Goal: Information Seeking & Learning: Check status

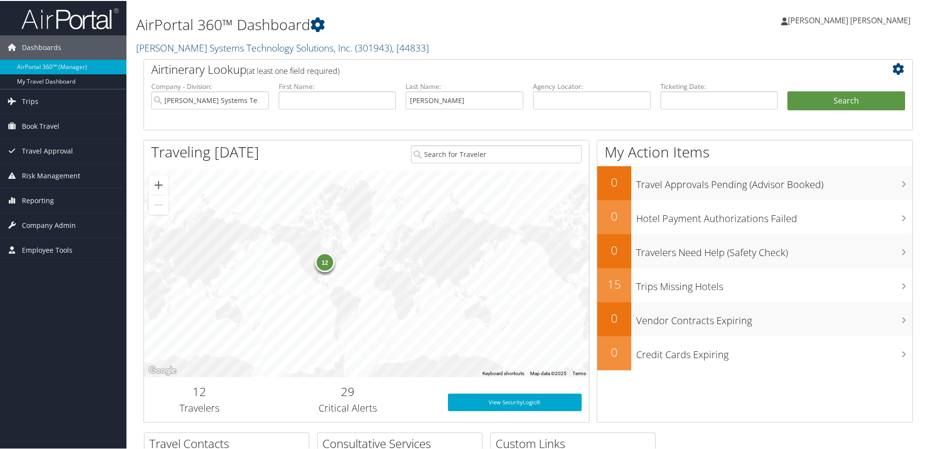
type input "[PERSON_NAME]"
click at [787, 90] on button "Search" at bounding box center [846, 99] width 118 height 19
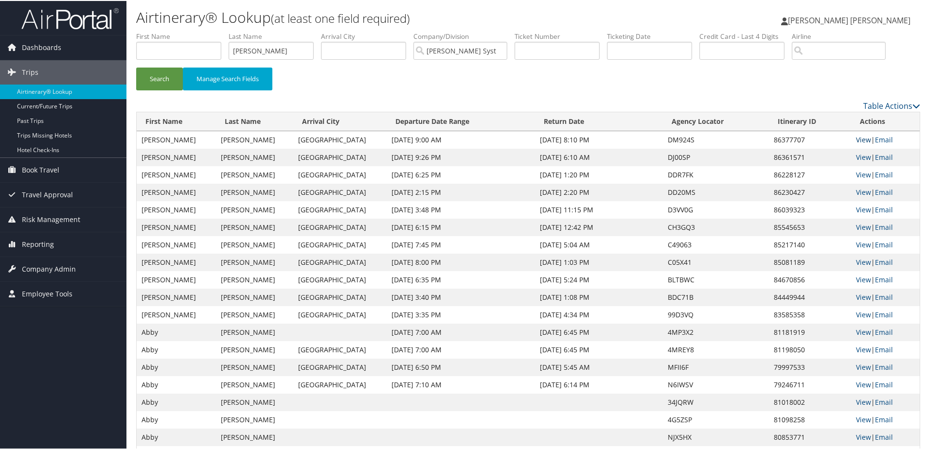
click at [858, 139] on link "View" at bounding box center [863, 138] width 15 height 9
click at [857, 156] on link "View" at bounding box center [863, 156] width 15 height 9
click at [264, 57] on input "carroll" at bounding box center [271, 50] width 85 height 18
click at [253, 49] on input "carroll" at bounding box center [271, 50] width 85 height 18
click at [136, 67] on button "Search" at bounding box center [159, 78] width 47 height 23
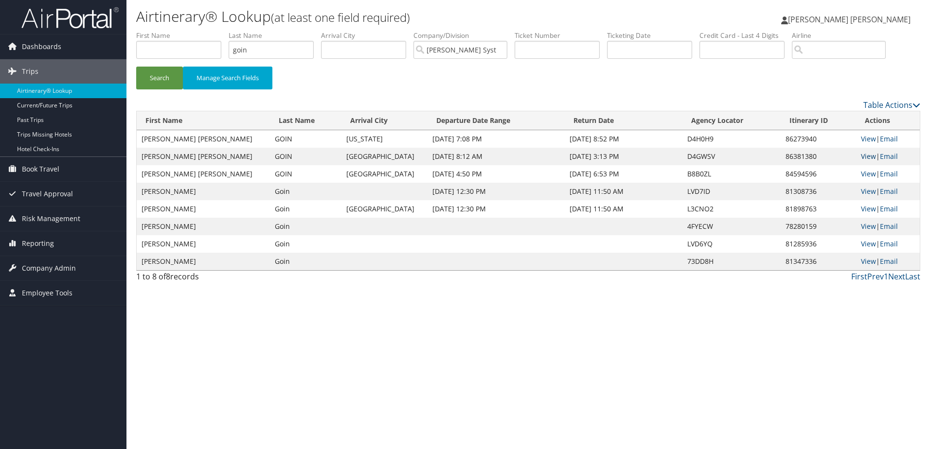
click at [866, 155] on link "View" at bounding box center [868, 156] width 15 height 9
click at [861, 139] on link "View" at bounding box center [868, 138] width 15 height 9
click at [285, 55] on input "goin" at bounding box center [271, 50] width 85 height 18
click at [136, 67] on button "Search" at bounding box center [159, 78] width 47 height 23
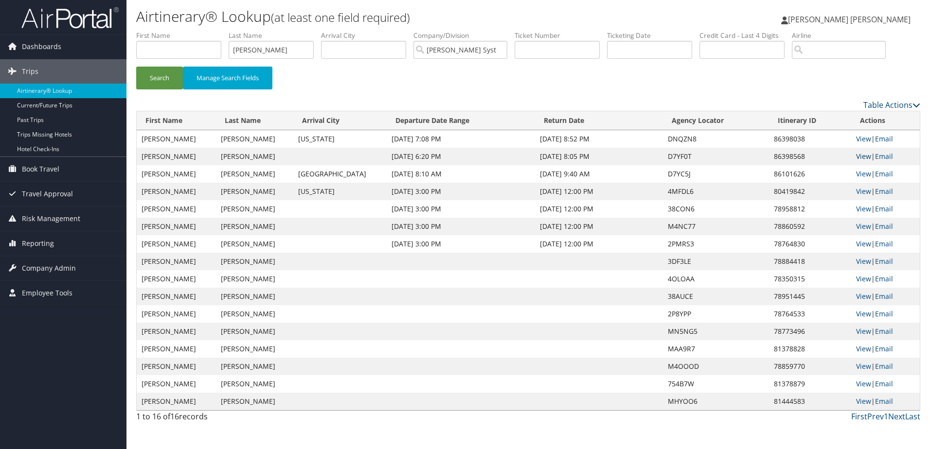
click at [862, 158] on link "View" at bounding box center [863, 156] width 15 height 9
click at [860, 139] on link "View" at bounding box center [863, 138] width 15 height 9
click at [857, 173] on link "View" at bounding box center [863, 173] width 15 height 9
click at [579, 156] on td "Oct 8, 2025 8:05 PM" at bounding box center [598, 157] width 127 height 18
click at [260, 51] on input "strawcutter" at bounding box center [271, 50] width 85 height 18
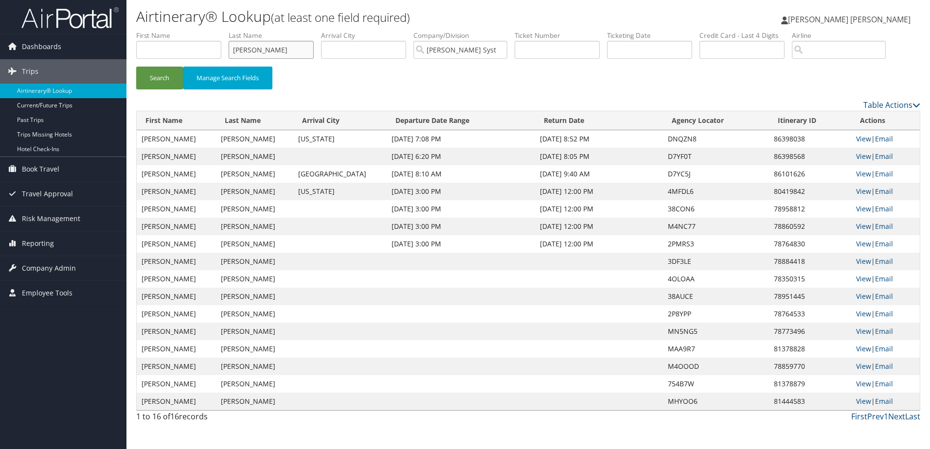
click at [260, 51] on input "strawcutter" at bounding box center [271, 50] width 85 height 18
click at [136, 67] on button "Search" at bounding box center [159, 78] width 47 height 23
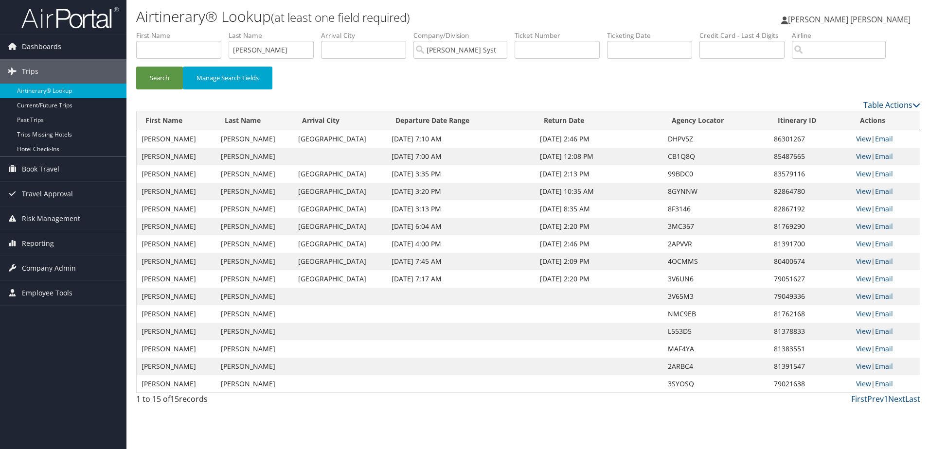
click at [861, 137] on link "View" at bounding box center [863, 138] width 15 height 9
click at [267, 52] on input "welde" at bounding box center [271, 50] width 85 height 18
type input "demarco"
click at [136, 67] on button "Search" at bounding box center [159, 78] width 47 height 23
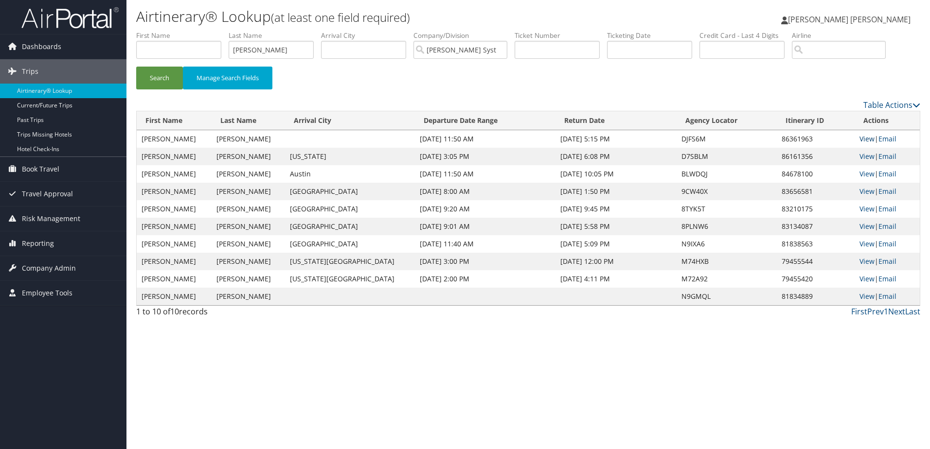
click at [861, 140] on link "View" at bounding box center [866, 138] width 15 height 9
click at [859, 139] on link "View" at bounding box center [866, 138] width 15 height 9
click at [867, 139] on link "View" at bounding box center [866, 138] width 15 height 9
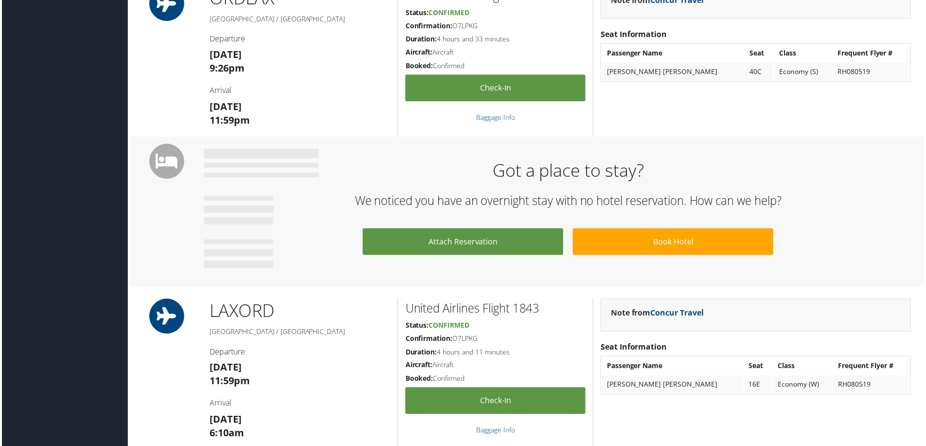
scroll to position [745, 0]
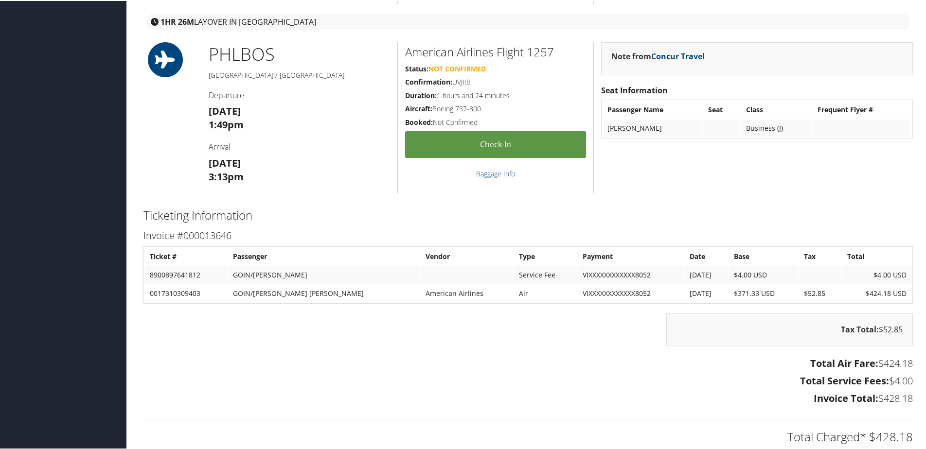
scroll to position [681, 0]
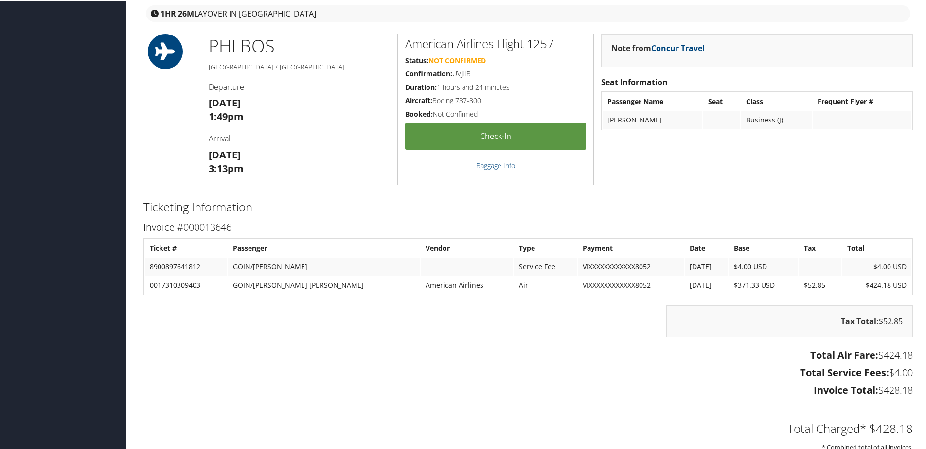
click at [418, 328] on div "Tax Total: $52.85" at bounding box center [528, 325] width 784 height 42
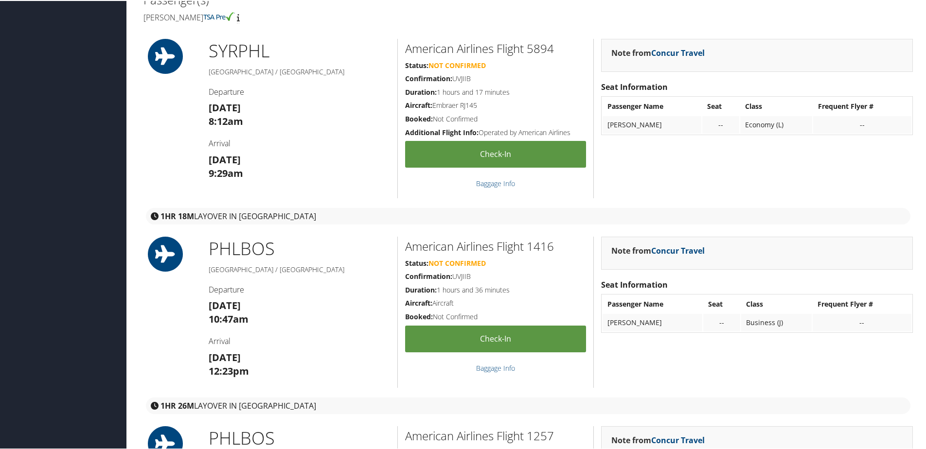
scroll to position [0, 0]
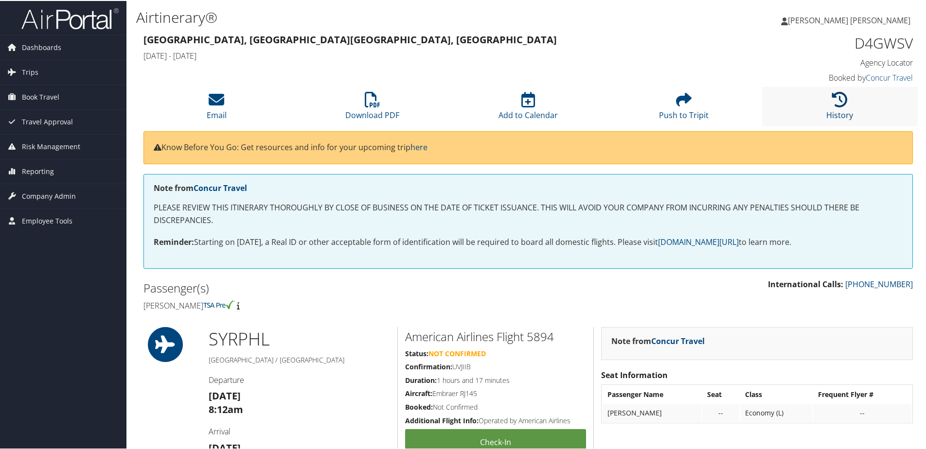
click at [836, 92] on icon at bounding box center [840, 99] width 16 height 16
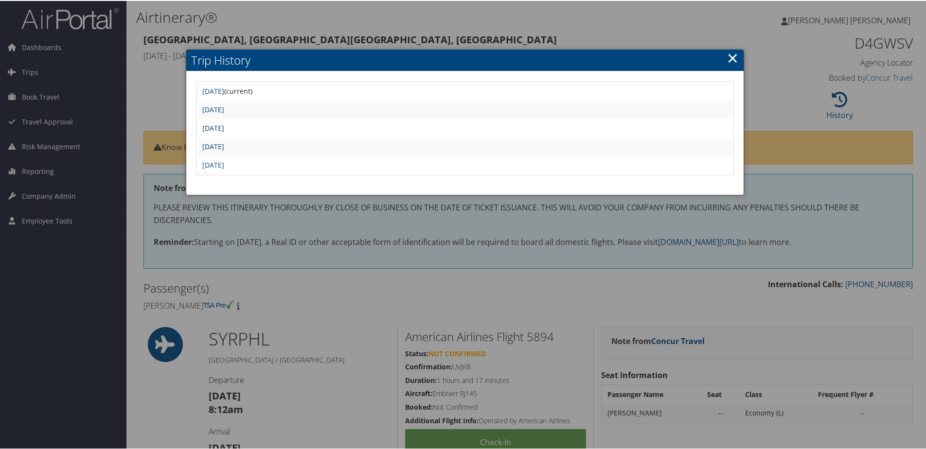
click at [223, 130] on link "Mon Aug 18 07:32:01 MDT 2025" at bounding box center [213, 127] width 22 height 9
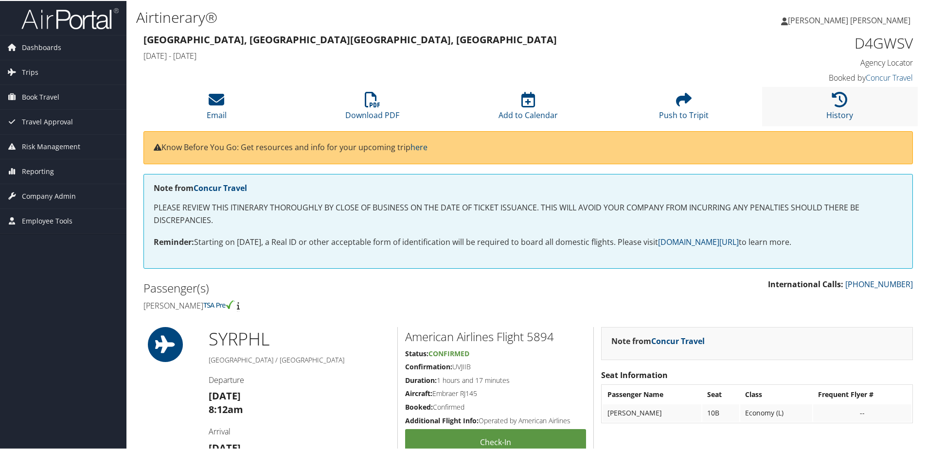
click at [817, 113] on li "History" at bounding box center [840, 105] width 156 height 39
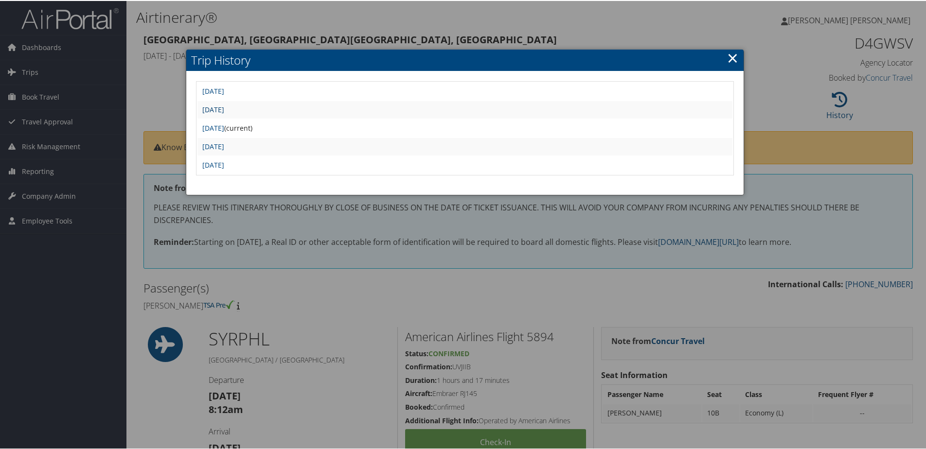
click at [224, 108] on link "Thu Oct 2 22:31:33 MDT 2025" at bounding box center [213, 108] width 22 height 9
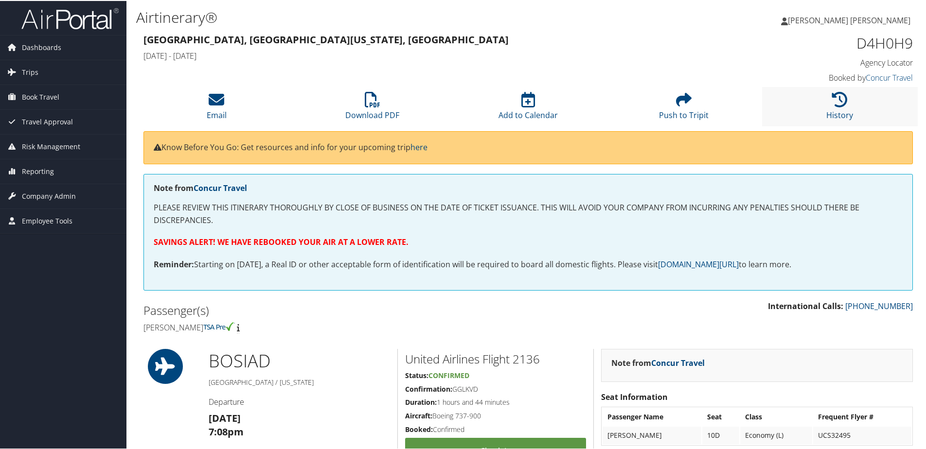
click at [802, 101] on li "History" at bounding box center [840, 105] width 156 height 39
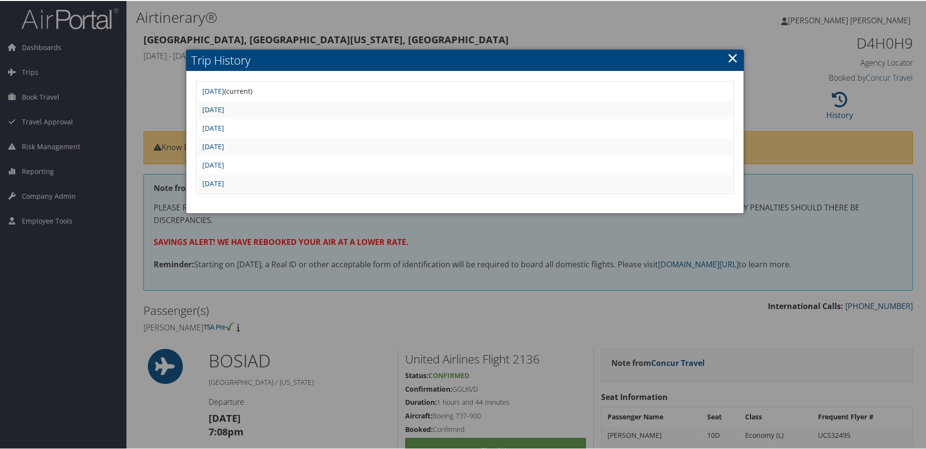
click at [224, 110] on link "[DATE]" at bounding box center [213, 108] width 22 height 9
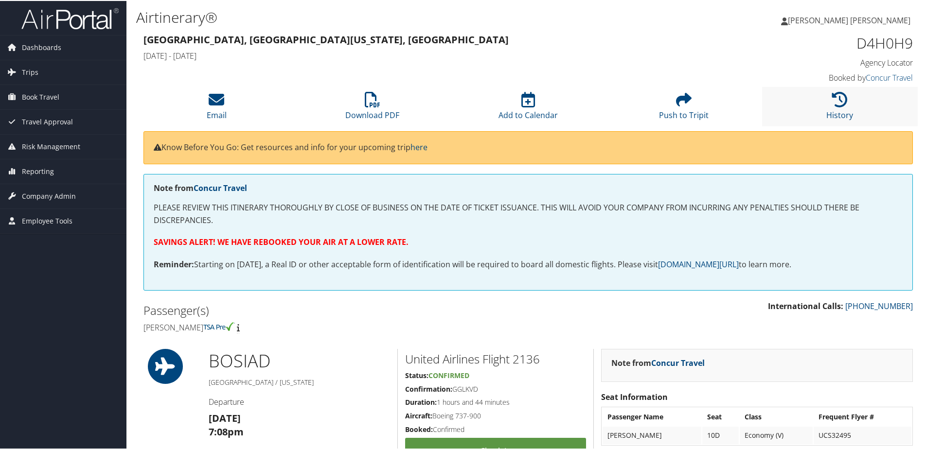
click at [824, 108] on li "History" at bounding box center [840, 105] width 156 height 39
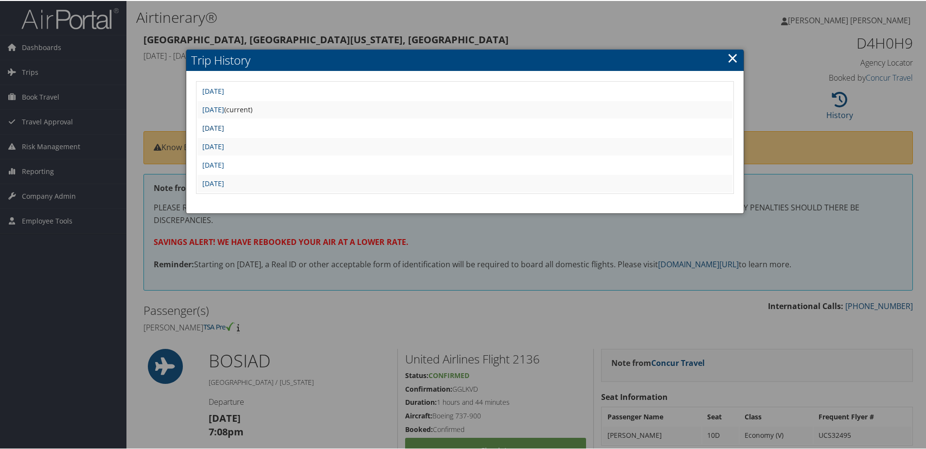
click at [224, 128] on link "[DATE]" at bounding box center [213, 127] width 22 height 9
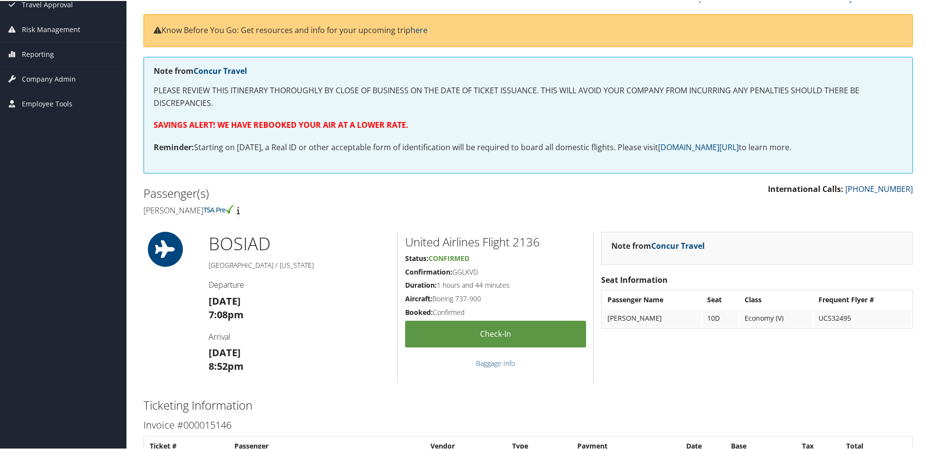
scroll to position [98, 0]
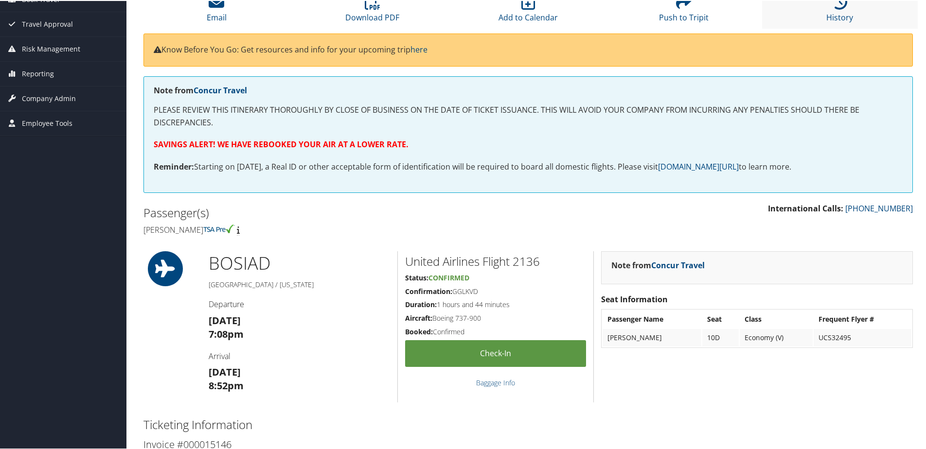
click at [818, 15] on li "History" at bounding box center [840, 7] width 156 height 39
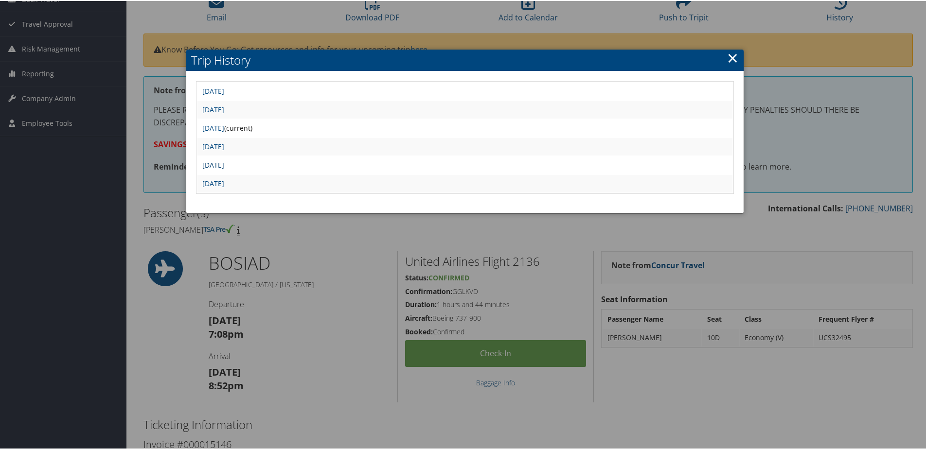
click at [216, 164] on link "Mon Aug 18 07:32:02 MDT 2025" at bounding box center [213, 164] width 22 height 9
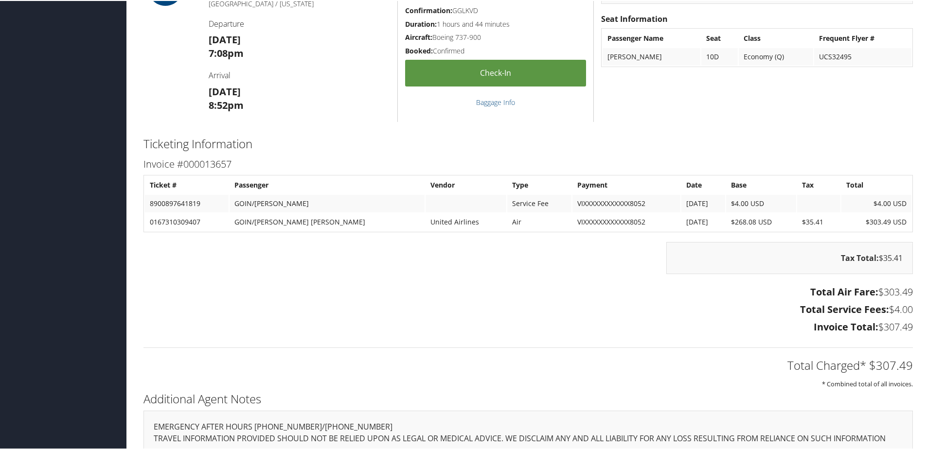
scroll to position [340, 0]
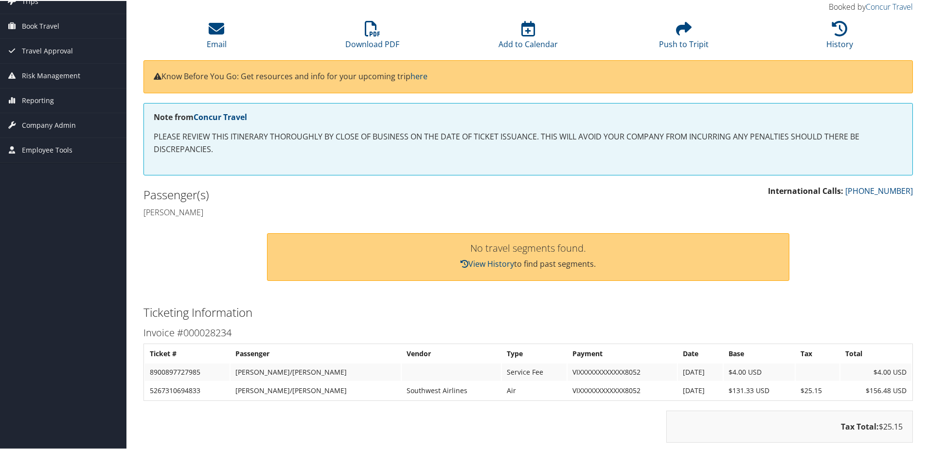
scroll to position [97, 0]
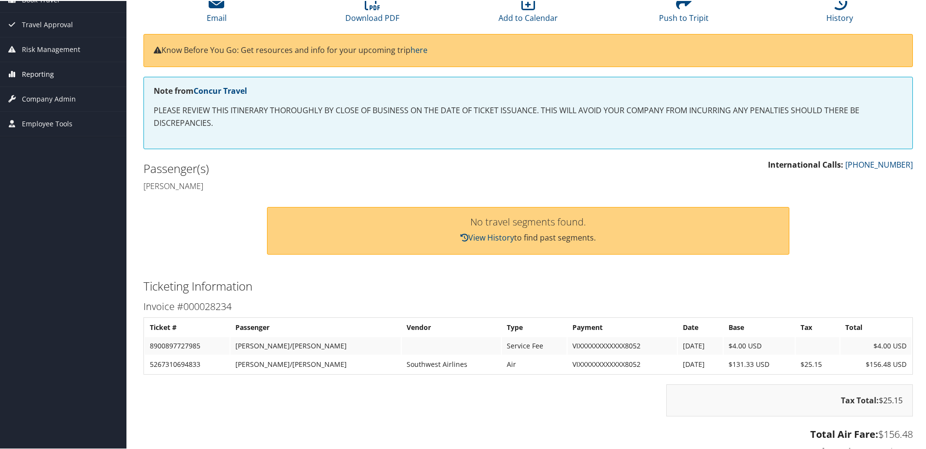
click at [36, 73] on span "Reporting" at bounding box center [38, 73] width 32 height 24
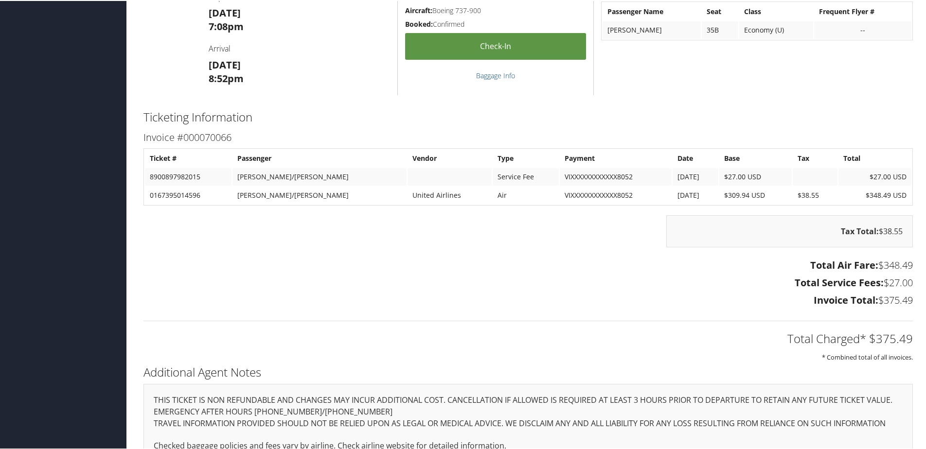
scroll to position [389, 0]
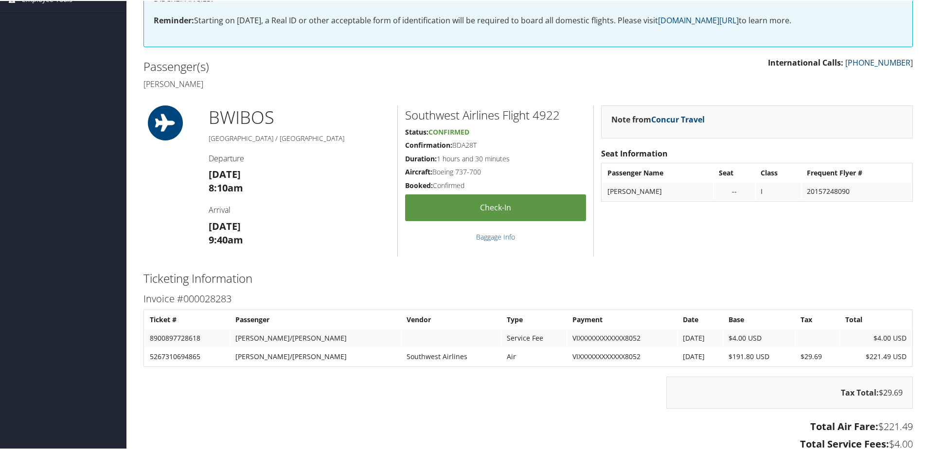
scroll to position [292, 0]
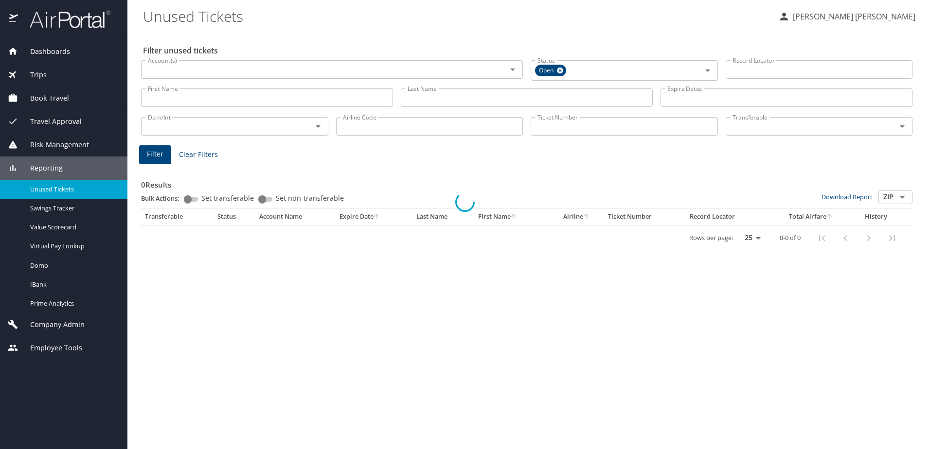
select select "US"
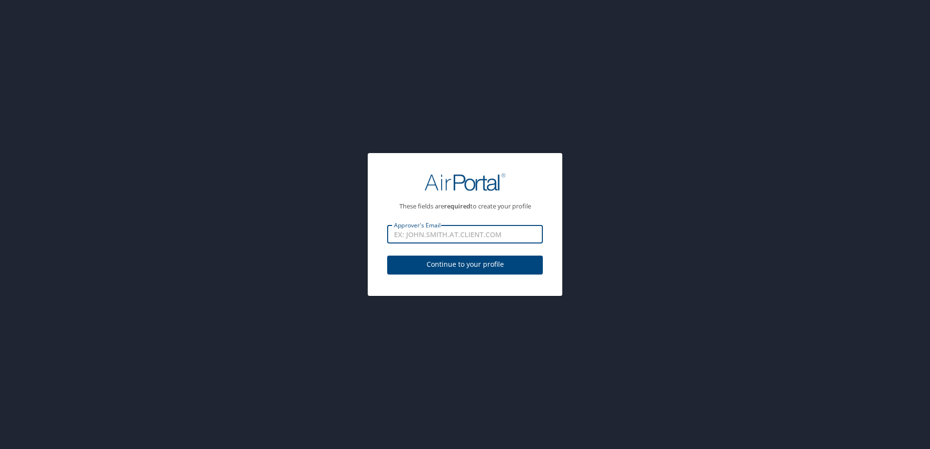
click at [504, 236] on input "Approver's Email" at bounding box center [465, 234] width 156 height 18
type input "[PERSON_NAME][EMAIL_ADDRESS][PERSON_NAME][DOMAIN_NAME]"
click at [458, 265] on span "Continue to your profile" at bounding box center [465, 265] width 140 height 12
select select "US"
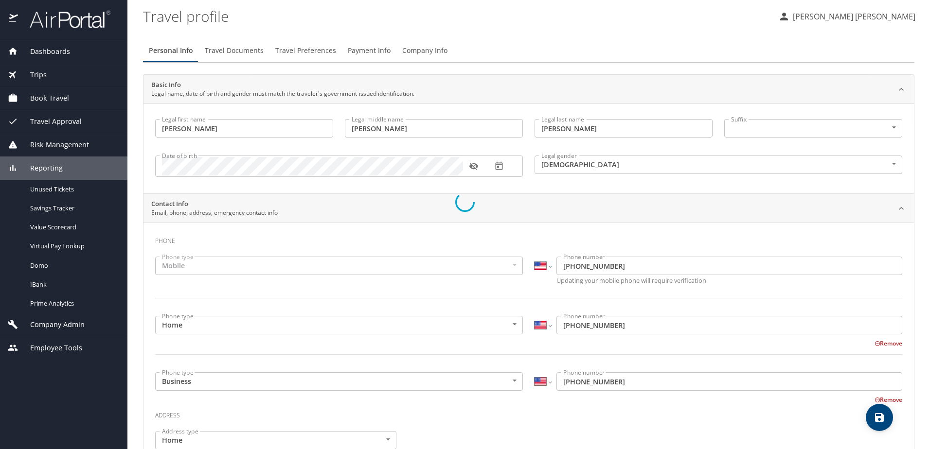
select select "US"
click at [46, 190] on span "Unused Tickets" at bounding box center [73, 189] width 86 height 9
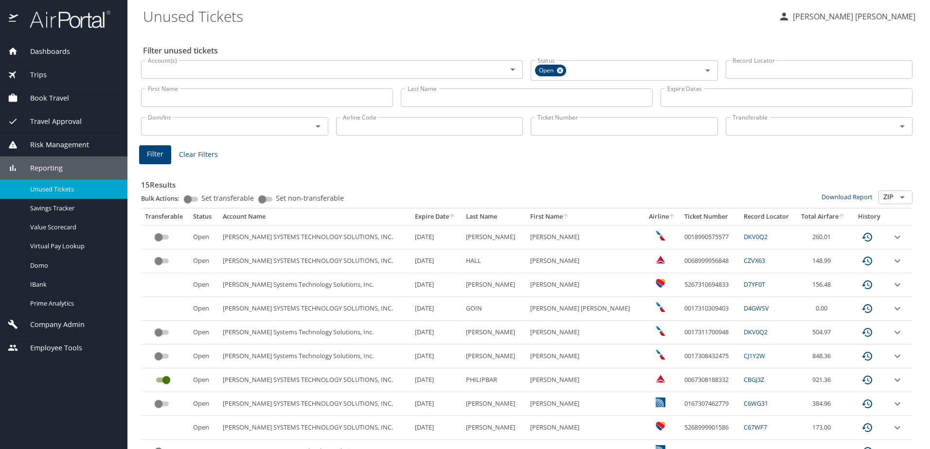
click at [562, 216] on icon "sort" at bounding box center [566, 217] width 8 height 8
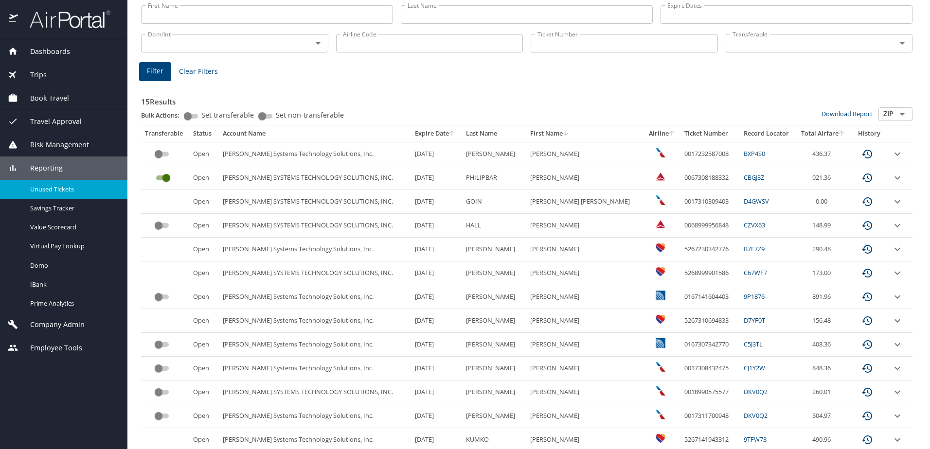
scroll to position [66, 0]
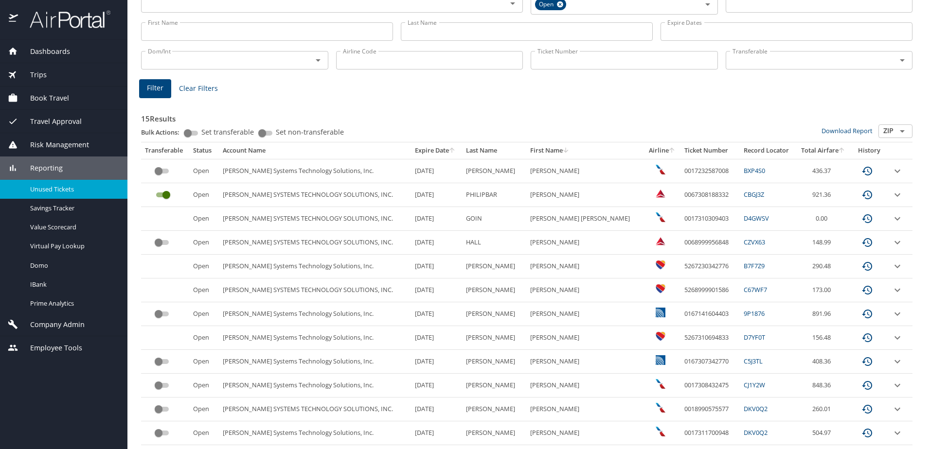
click at [563, 151] on icon "sort" at bounding box center [565, 149] width 5 height 5
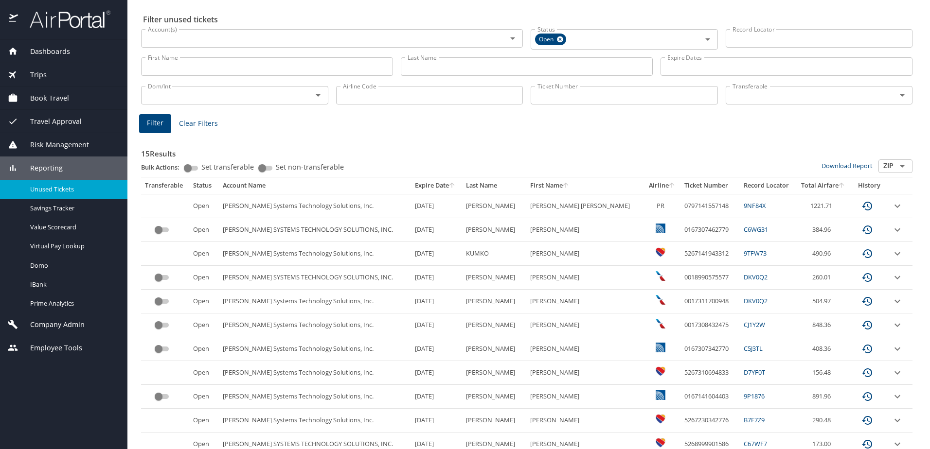
scroll to position [0, 0]
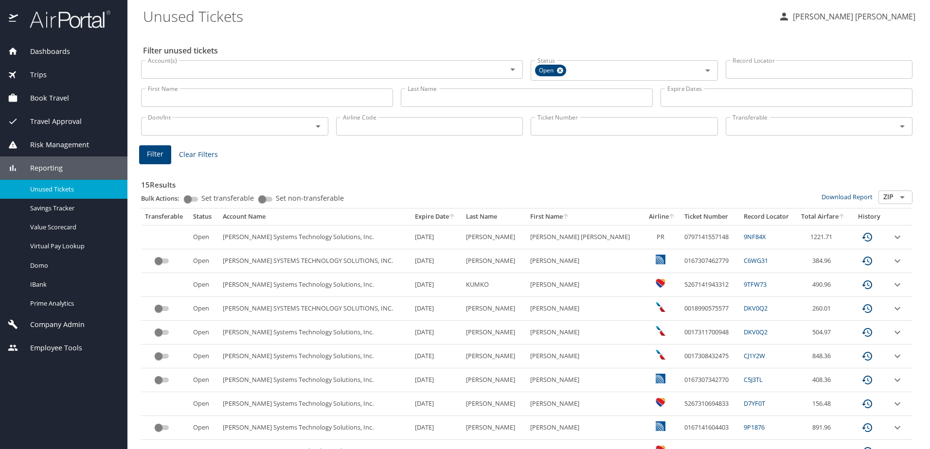
click at [449, 219] on icon "sort" at bounding box center [451, 216] width 5 height 5
click at [448, 219] on icon "sort" at bounding box center [452, 217] width 8 height 8
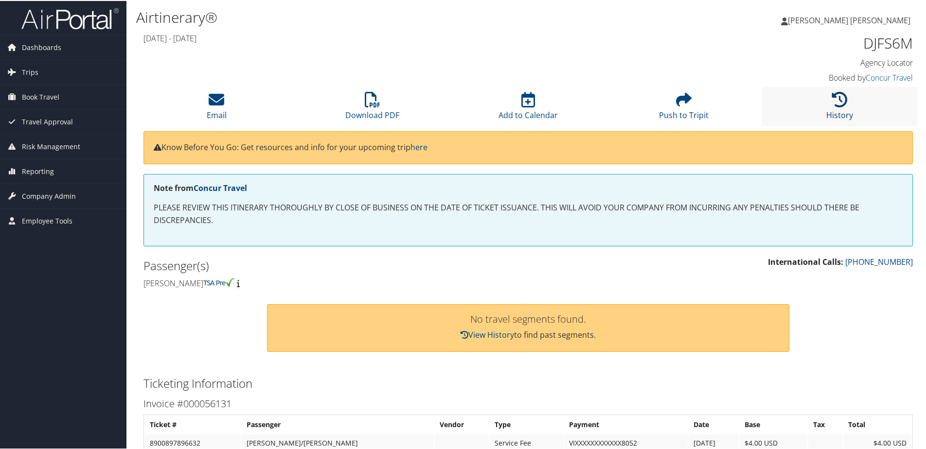
click at [840, 105] on icon at bounding box center [840, 99] width 16 height 16
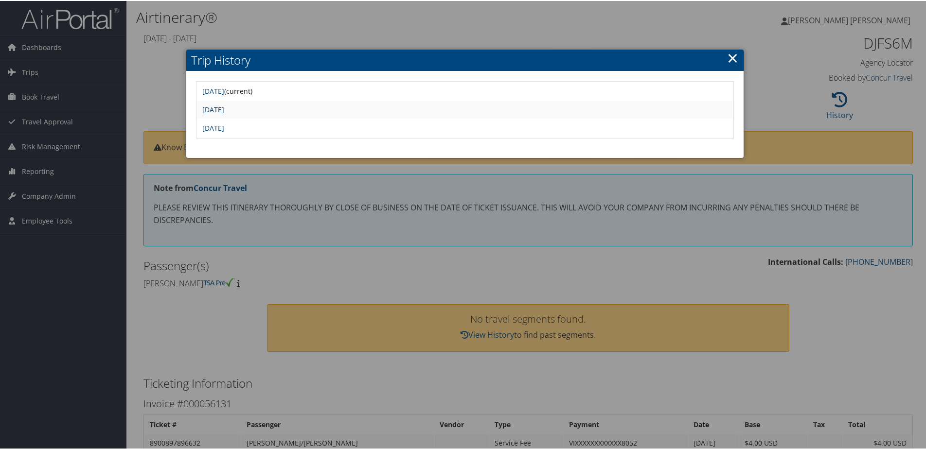
click at [224, 108] on link "Thu Sep 25 06:31:25 MDT 2025" at bounding box center [213, 108] width 22 height 9
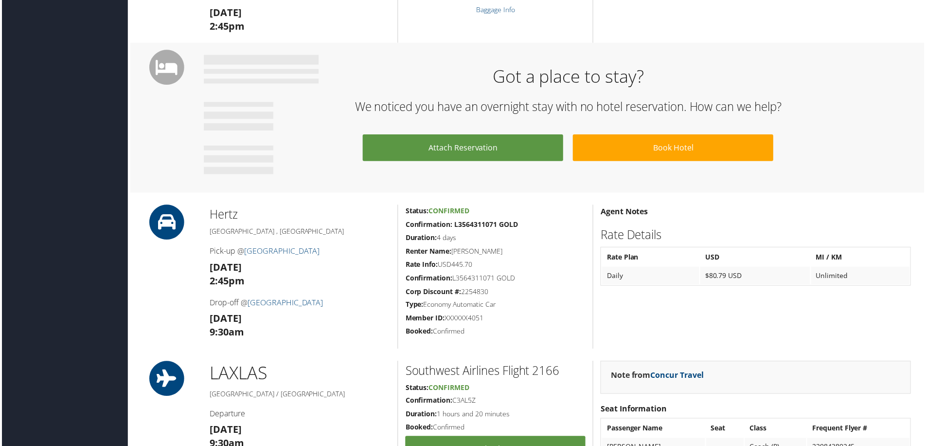
scroll to position [632, 0]
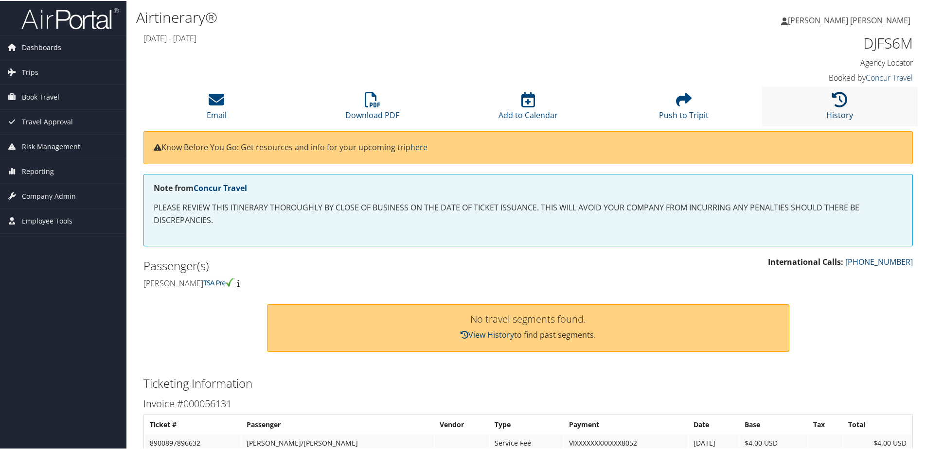
click at [833, 107] on icon at bounding box center [840, 99] width 16 height 16
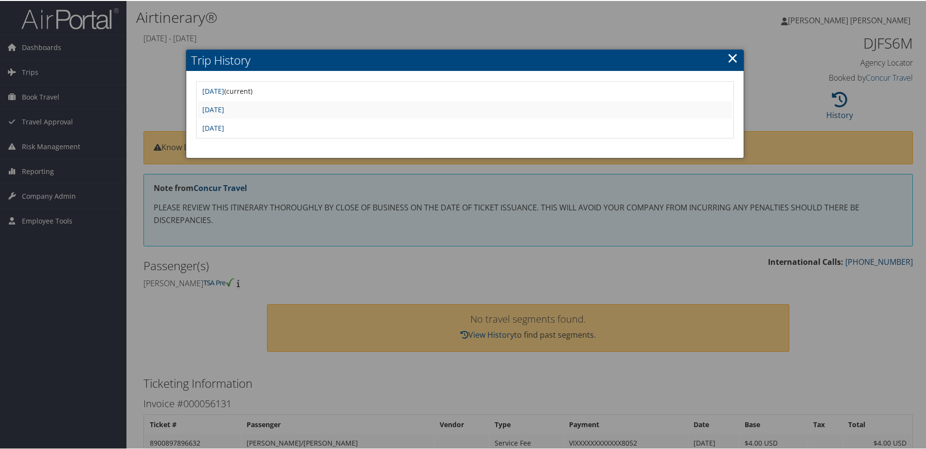
click at [750, 267] on div at bounding box center [465, 224] width 930 height 449
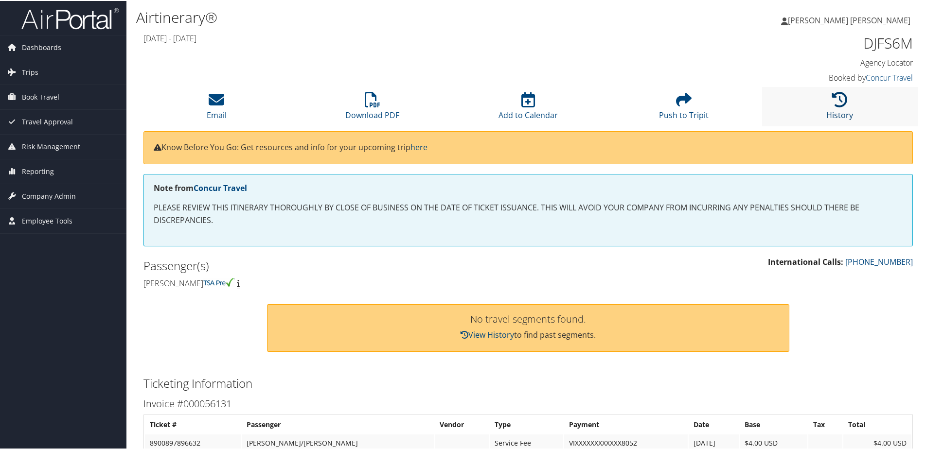
click at [837, 97] on icon at bounding box center [840, 99] width 16 height 16
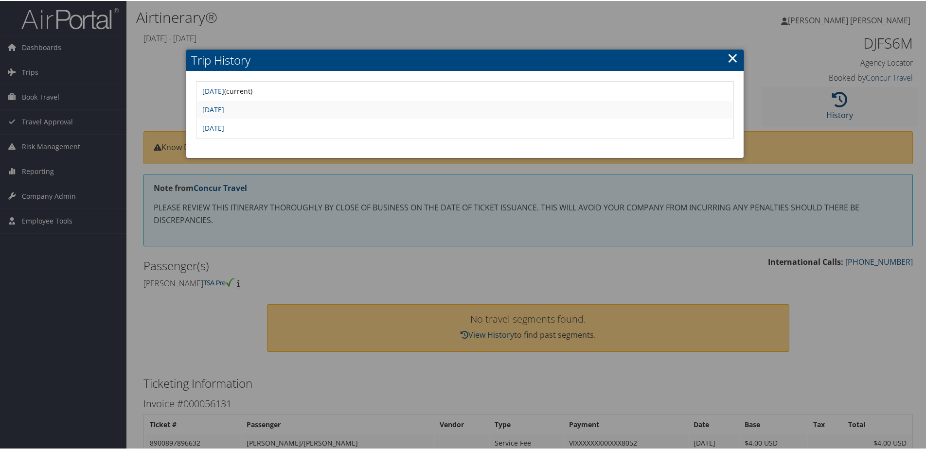
click at [837, 97] on div at bounding box center [465, 224] width 930 height 449
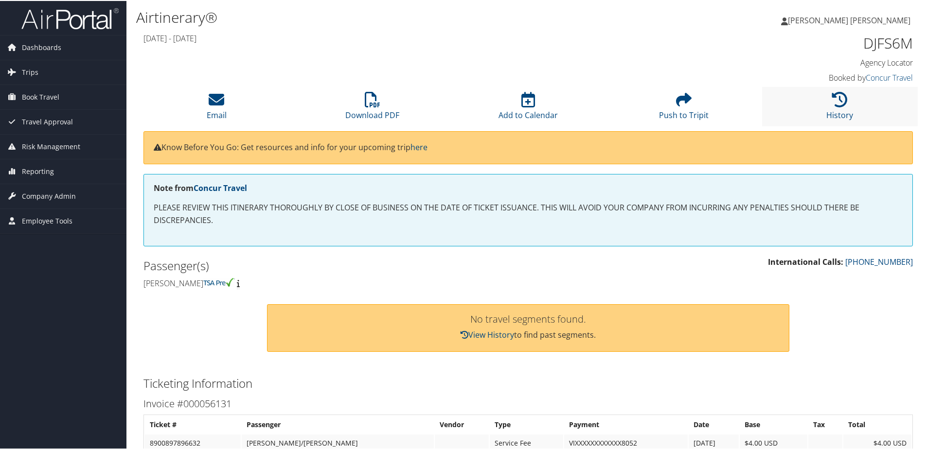
click at [838, 107] on li "History" at bounding box center [840, 105] width 156 height 39
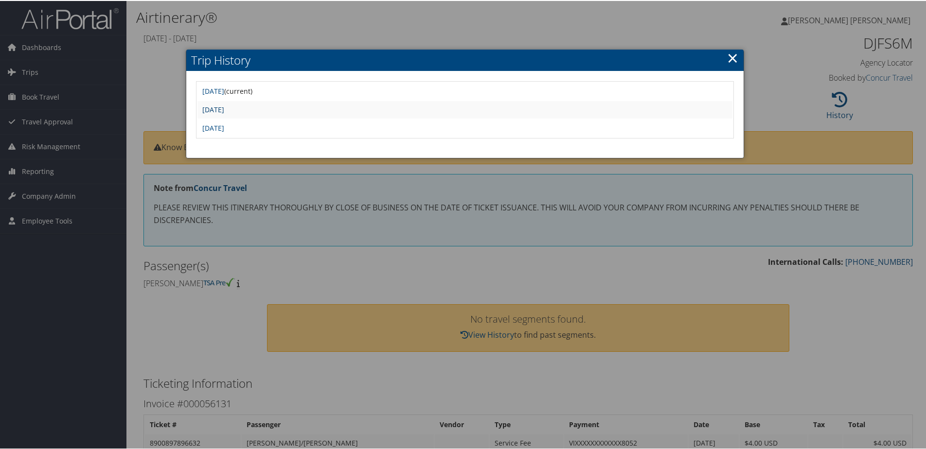
click at [224, 110] on link "Thu Sep 25 06:31:25 MDT 2025" at bounding box center [213, 108] width 22 height 9
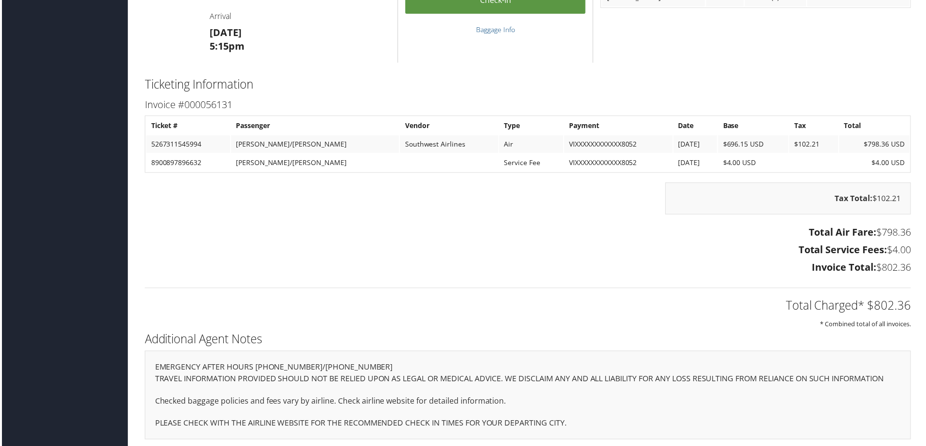
scroll to position [1216, 0]
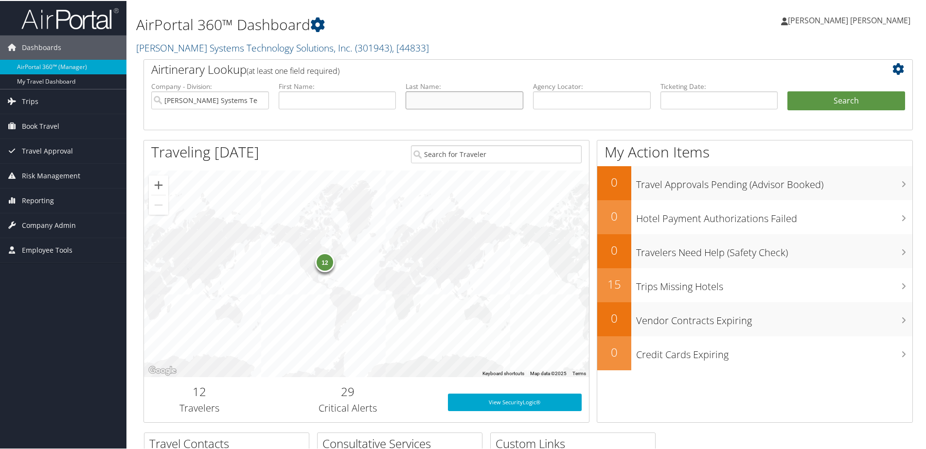
click at [459, 99] on input "text" at bounding box center [465, 99] width 118 height 18
type input "white"
click at [787, 90] on button "Search" at bounding box center [846, 99] width 118 height 19
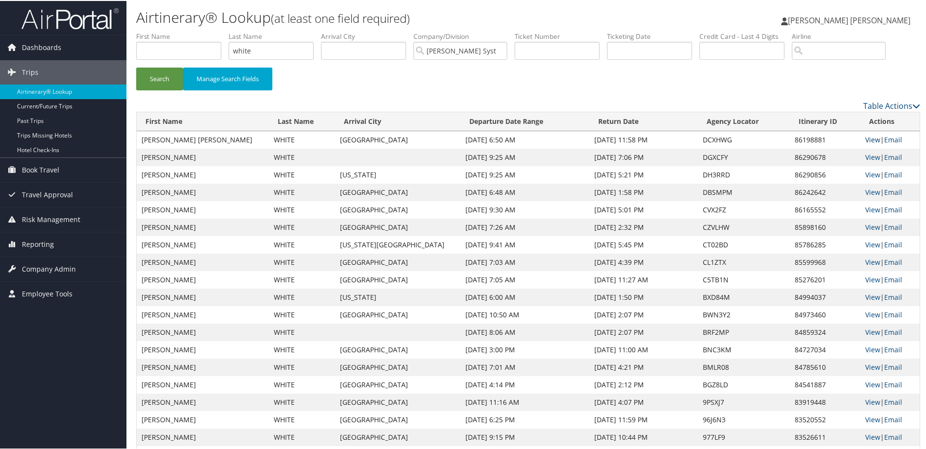
click at [865, 138] on link "View" at bounding box center [872, 138] width 15 height 9
click at [271, 44] on input "white" at bounding box center [271, 50] width 85 height 18
click at [136, 67] on button "Search" at bounding box center [159, 78] width 47 height 23
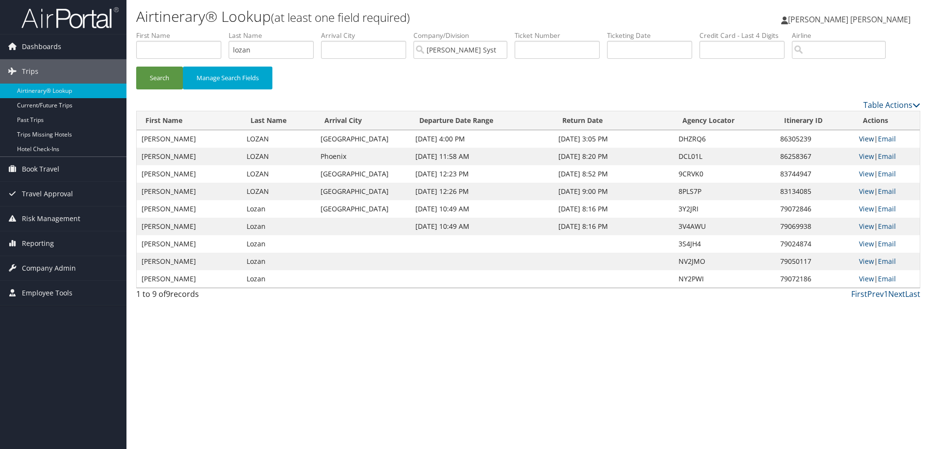
click at [870, 141] on link "View" at bounding box center [866, 138] width 15 height 9
click at [286, 53] on input "lozan" at bounding box center [271, 50] width 85 height 18
click at [136, 67] on button "Search" at bounding box center [159, 78] width 47 height 23
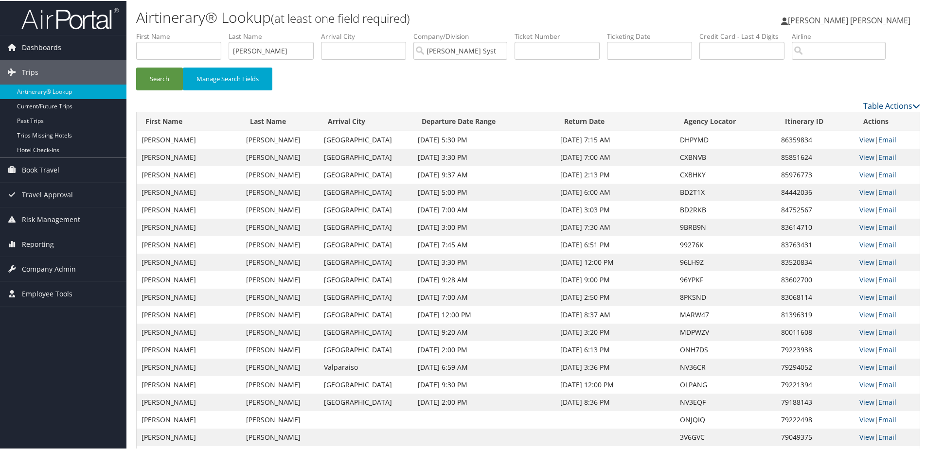
click at [863, 140] on link "View" at bounding box center [866, 138] width 15 height 9
click at [271, 52] on input "overbay" at bounding box center [271, 50] width 85 height 18
click at [136, 67] on button "Search" at bounding box center [159, 78] width 47 height 23
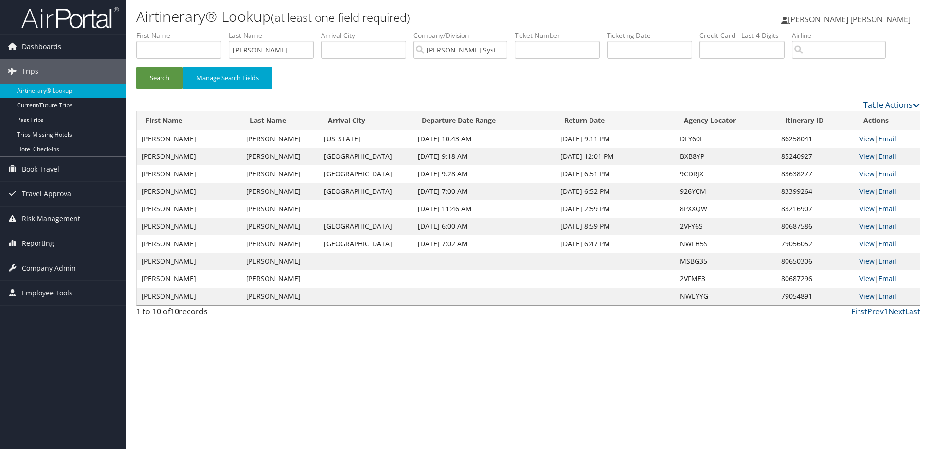
click at [865, 140] on link "View" at bounding box center [866, 138] width 15 height 9
click at [256, 54] on input "wuthrich" at bounding box center [271, 50] width 85 height 18
click at [136, 67] on button "Search" at bounding box center [159, 78] width 47 height 23
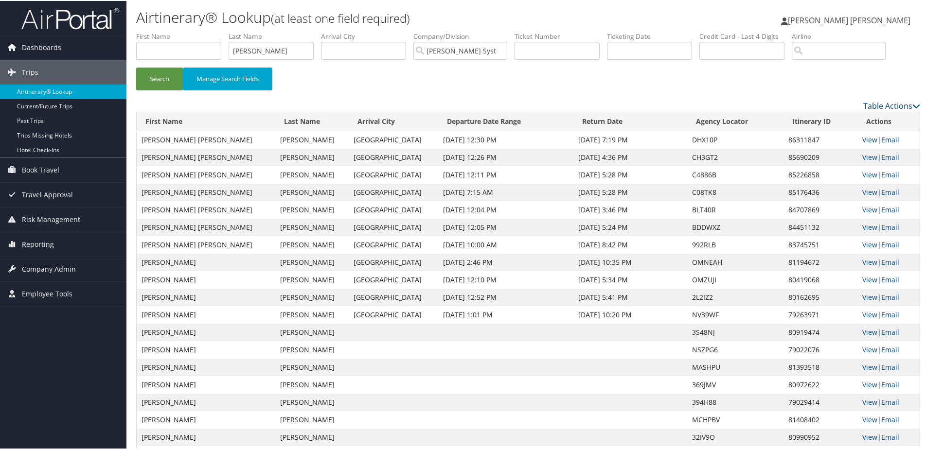
click at [867, 140] on link "View" at bounding box center [869, 138] width 15 height 9
click at [283, 52] on input "treece" at bounding box center [271, 50] width 85 height 18
click at [136, 67] on button "Search" at bounding box center [159, 78] width 47 height 23
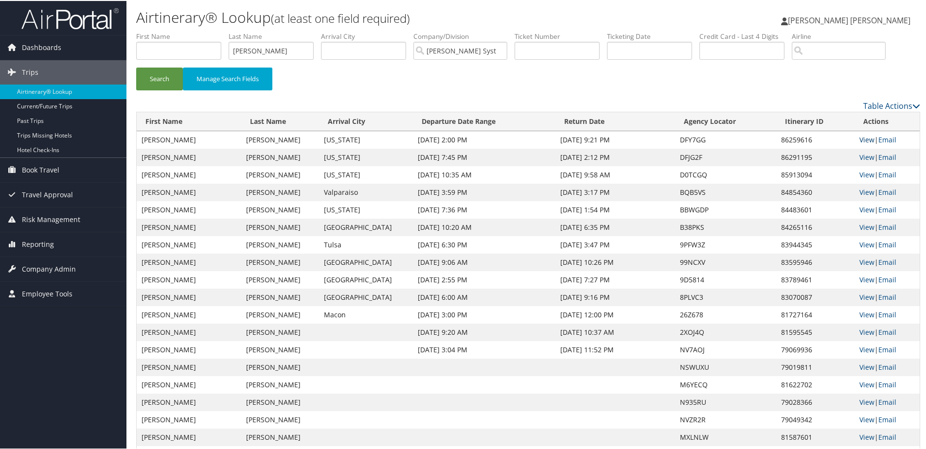
click at [863, 136] on link "View" at bounding box center [866, 138] width 15 height 9
click at [275, 49] on input "baker" at bounding box center [271, 50] width 85 height 18
type input "w"
click at [136, 67] on button "Search" at bounding box center [159, 78] width 47 height 23
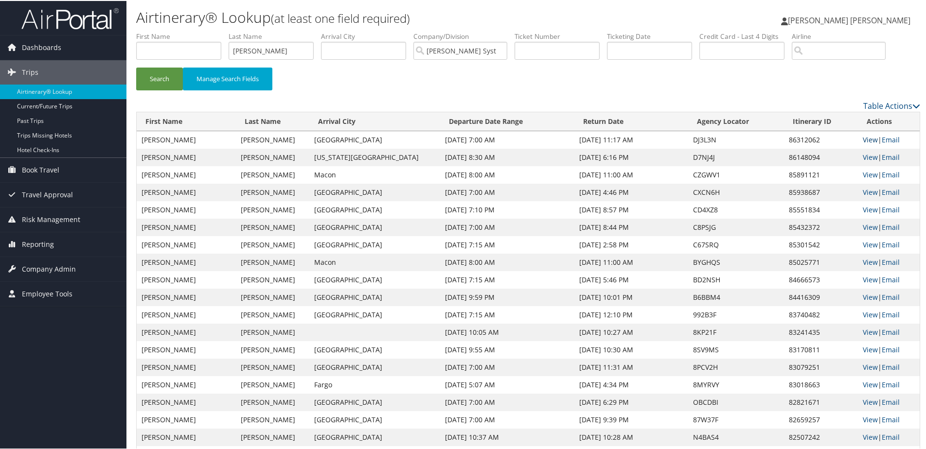
click at [863, 139] on link "View" at bounding box center [870, 138] width 15 height 9
click at [255, 55] on input "smith" at bounding box center [271, 50] width 85 height 18
click at [136, 67] on button "Search" at bounding box center [159, 78] width 47 height 23
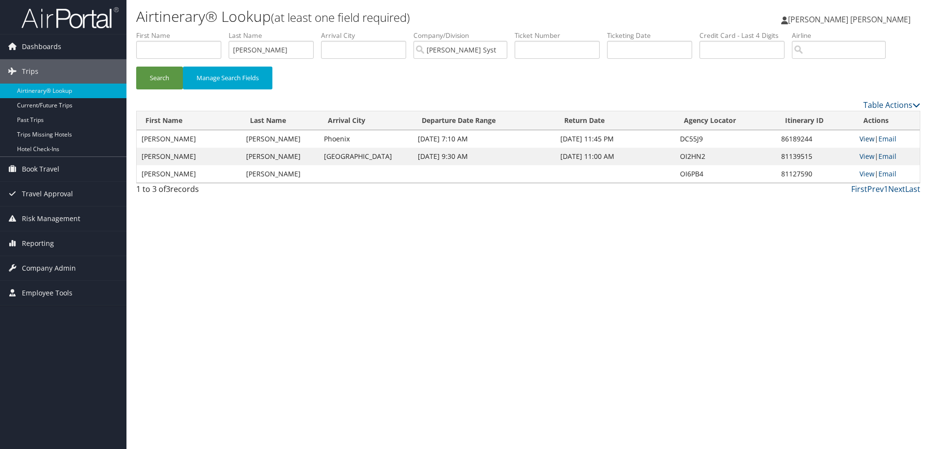
click at [869, 140] on link "View" at bounding box center [866, 138] width 15 height 9
click at [292, 51] on input "mckay" at bounding box center [271, 50] width 85 height 18
click at [136, 67] on button "Search" at bounding box center [159, 78] width 47 height 23
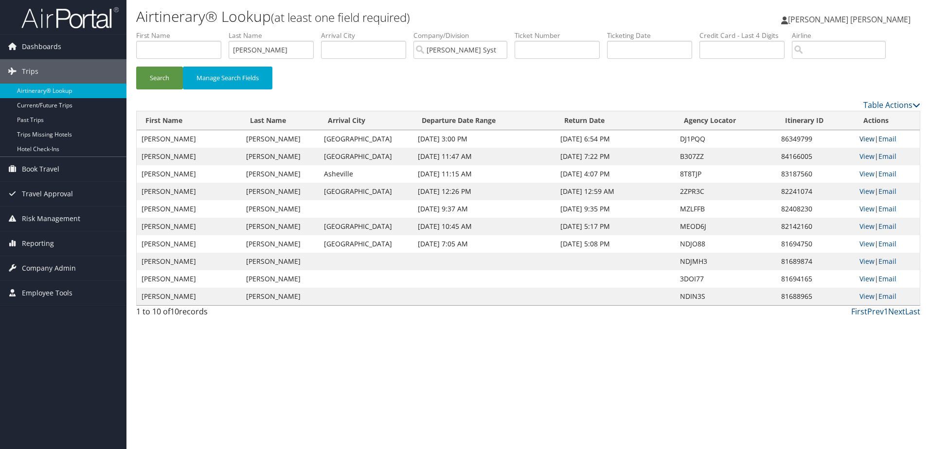
click at [862, 139] on link "View" at bounding box center [866, 138] width 15 height 9
click at [264, 53] on input "rodriguez" at bounding box center [271, 50] width 85 height 18
click at [136, 67] on button "Search" at bounding box center [159, 78] width 47 height 23
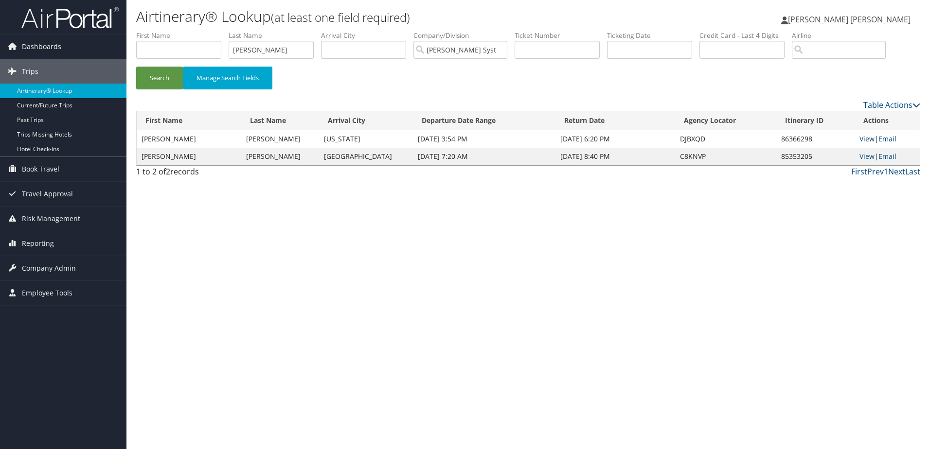
click at [866, 138] on link "View" at bounding box center [866, 138] width 15 height 9
click at [267, 55] on input "watson" at bounding box center [271, 50] width 85 height 18
click at [136, 67] on button "Search" at bounding box center [159, 78] width 47 height 23
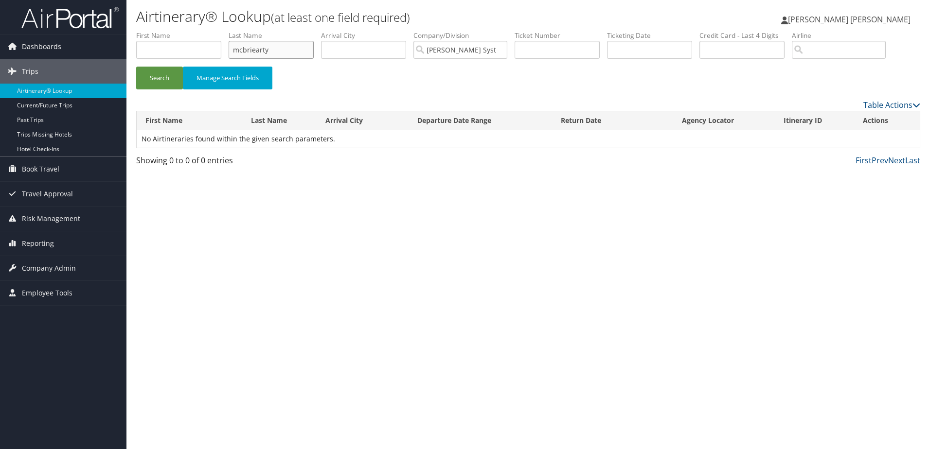
drag, startPoint x: 252, startPoint y: 49, endPoint x: 258, endPoint y: 53, distance: 7.7
click at [136, 67] on button "Search" at bounding box center [159, 78] width 47 height 23
click at [868, 140] on link "View" at bounding box center [866, 138] width 15 height 9
click at [268, 52] on input "mcbreairty" at bounding box center [271, 50] width 85 height 18
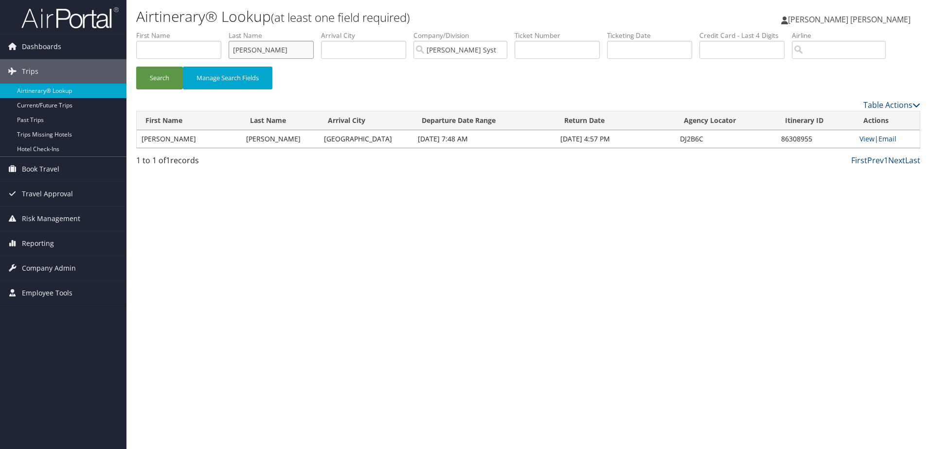
click at [136, 67] on button "Search" at bounding box center [159, 78] width 47 height 23
click at [861, 138] on link "View" at bounding box center [868, 138] width 15 height 9
click at [278, 54] on input "fogel" at bounding box center [271, 50] width 85 height 18
click at [136, 67] on button "Search" at bounding box center [159, 78] width 47 height 23
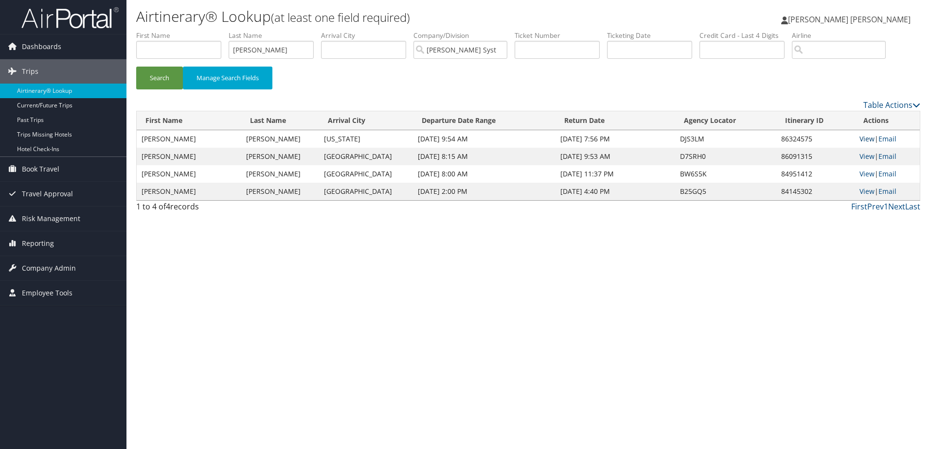
click at [869, 140] on link "View" at bounding box center [866, 138] width 15 height 9
click at [270, 47] on input "chaudoin" at bounding box center [271, 50] width 85 height 18
click at [136, 67] on button "Search" at bounding box center [159, 78] width 47 height 23
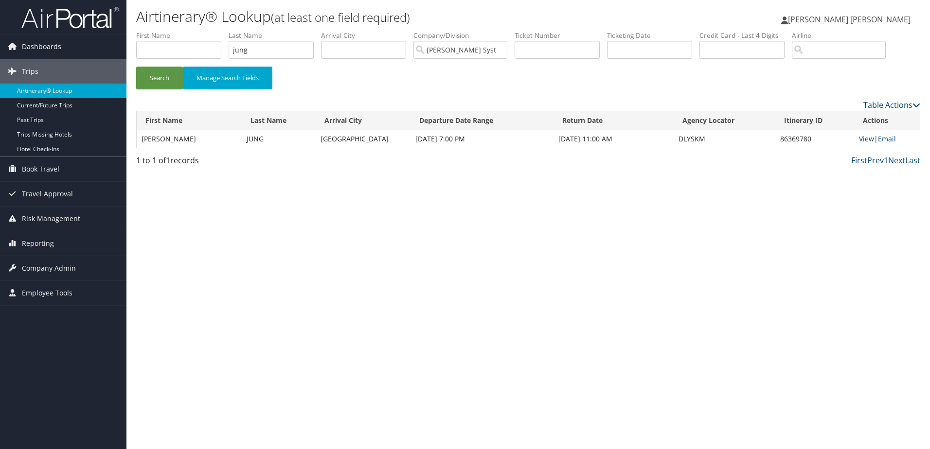
click at [865, 142] on link "View" at bounding box center [866, 138] width 15 height 9
click at [257, 54] on input "jung" at bounding box center [271, 50] width 85 height 18
type input "l"
click at [136, 67] on button "Search" at bounding box center [159, 78] width 47 height 23
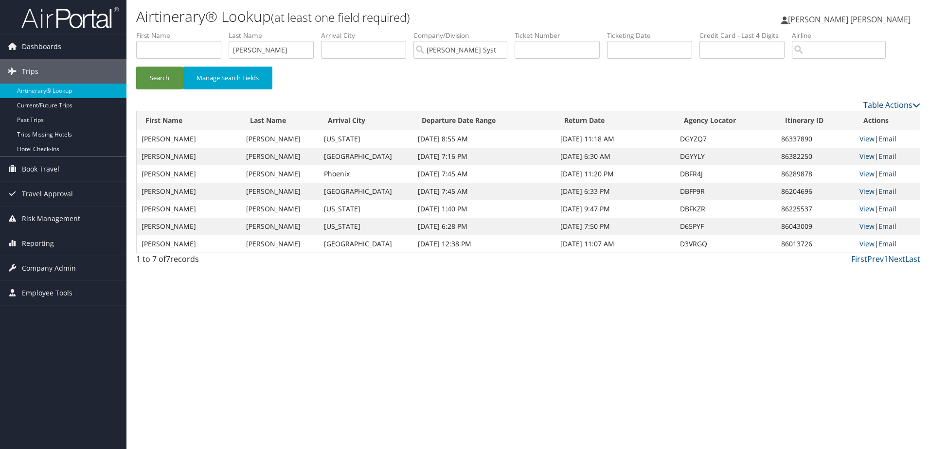
click at [864, 156] on link "View" at bounding box center [866, 156] width 15 height 9
click at [868, 139] on link "View" at bounding box center [866, 138] width 15 height 9
click at [261, 55] on input "blackmon" at bounding box center [271, 50] width 85 height 18
click at [136, 67] on button "Search" at bounding box center [159, 78] width 47 height 23
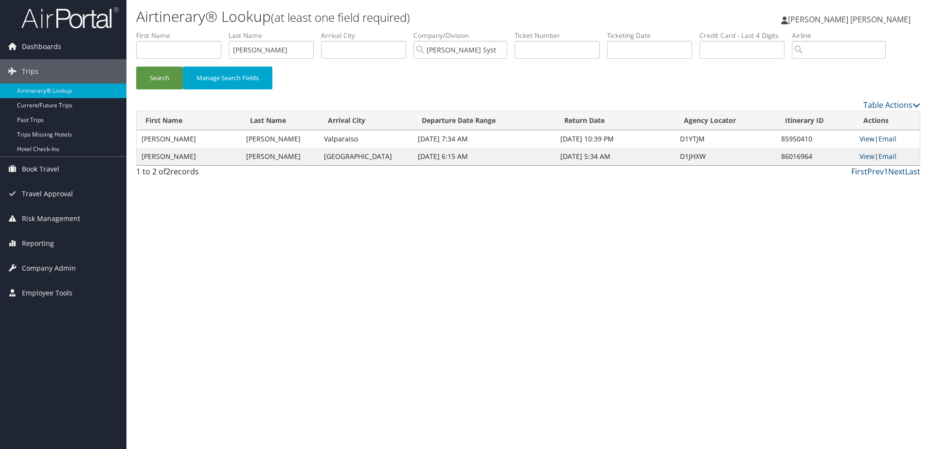
click at [862, 140] on link "View" at bounding box center [866, 138] width 15 height 9
click at [862, 156] on link "View" at bounding box center [866, 156] width 15 height 9
click at [252, 52] on input "swartz" at bounding box center [271, 50] width 85 height 18
click at [136, 67] on button "Search" at bounding box center [159, 78] width 47 height 23
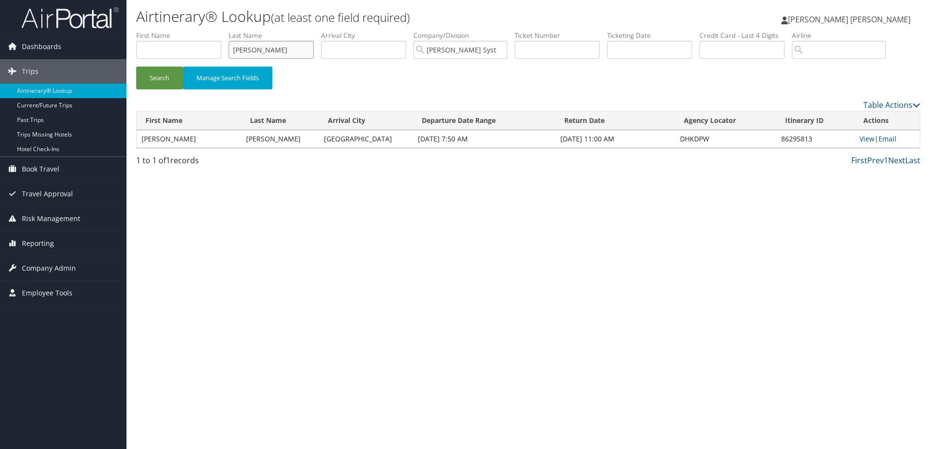
click at [257, 50] on input "cobb" at bounding box center [271, 50] width 85 height 18
type input "swartz"
click at [136, 67] on button "Search" at bounding box center [159, 78] width 47 height 23
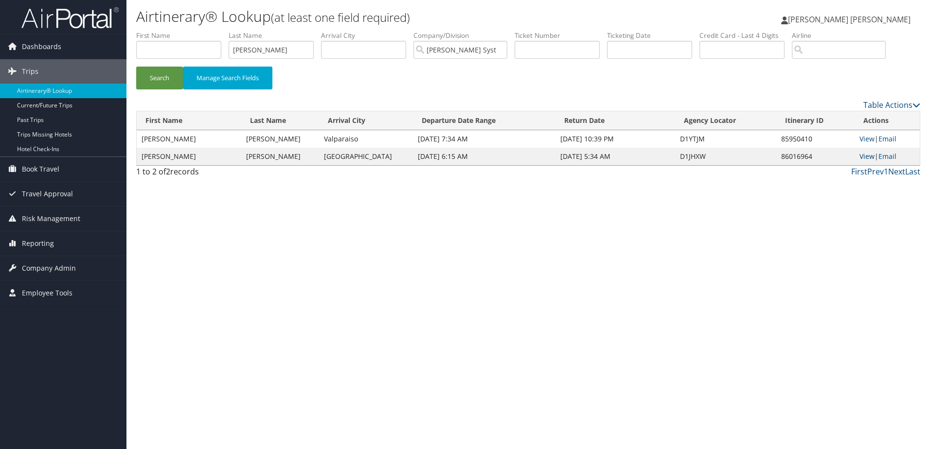
click at [869, 157] on link "View" at bounding box center [866, 156] width 15 height 9
click at [866, 140] on link "View" at bounding box center [866, 138] width 15 height 9
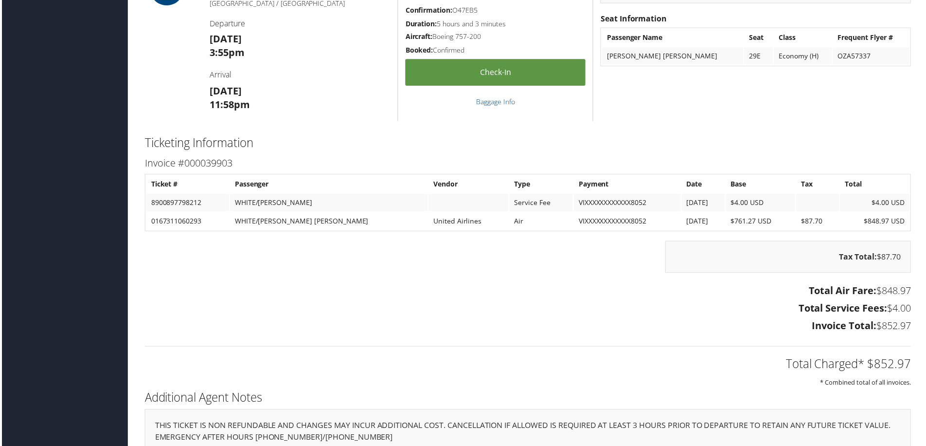
scroll to position [745, 0]
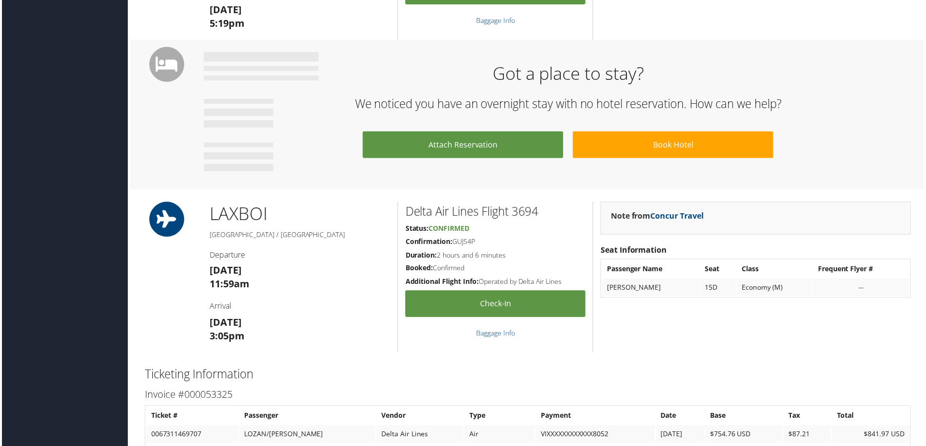
scroll to position [733, 0]
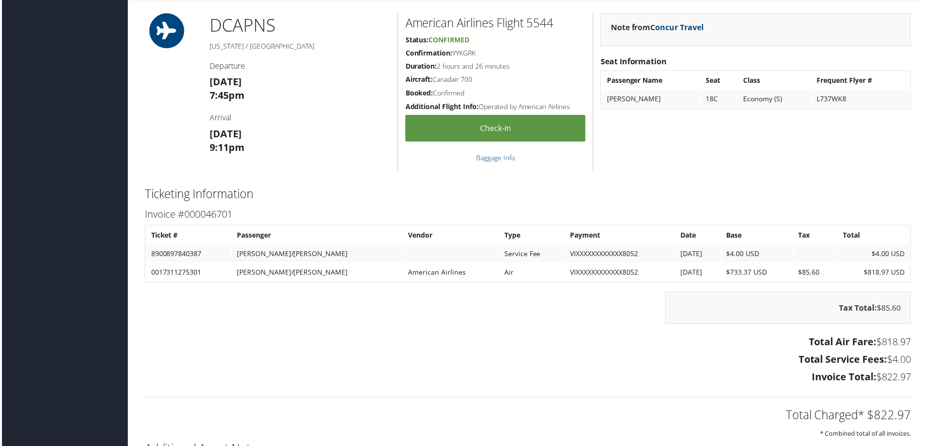
scroll to position [681, 0]
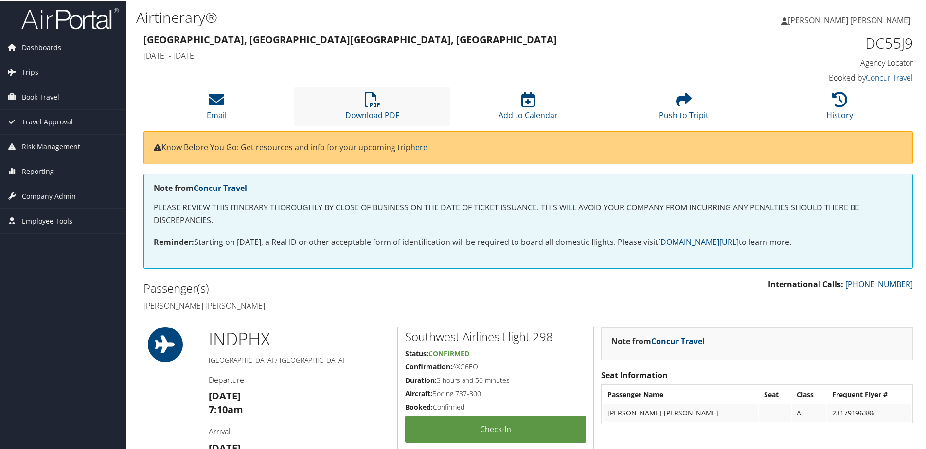
click at [399, 100] on li "Download PDF" at bounding box center [372, 105] width 156 height 39
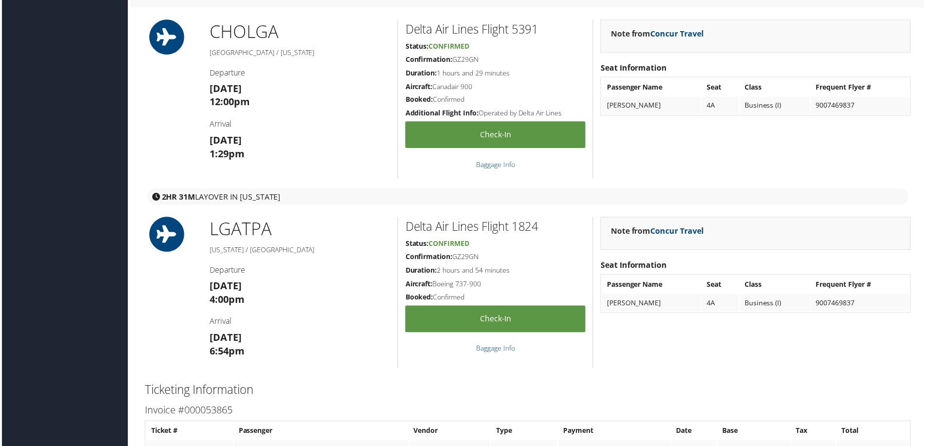
scroll to position [1167, 0]
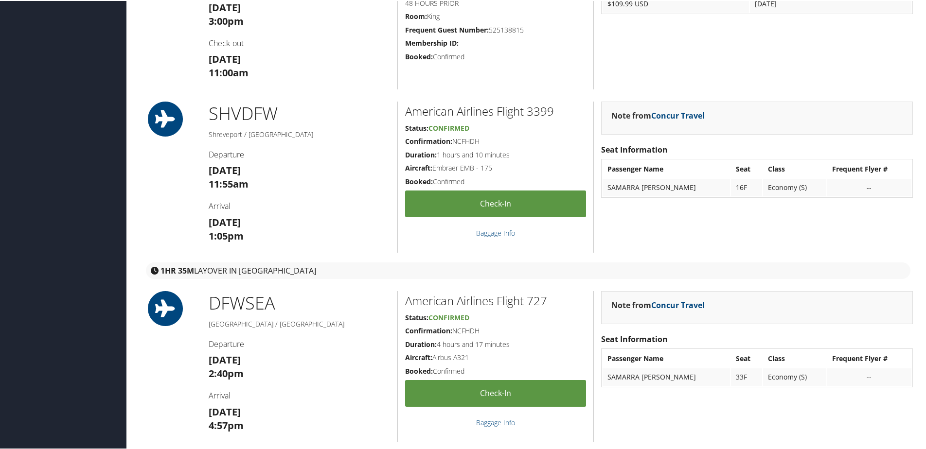
scroll to position [875, 0]
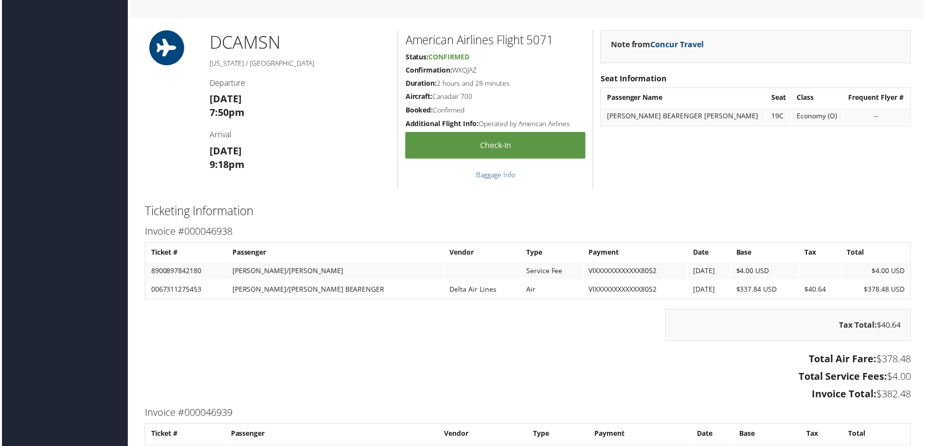
scroll to position [778, 0]
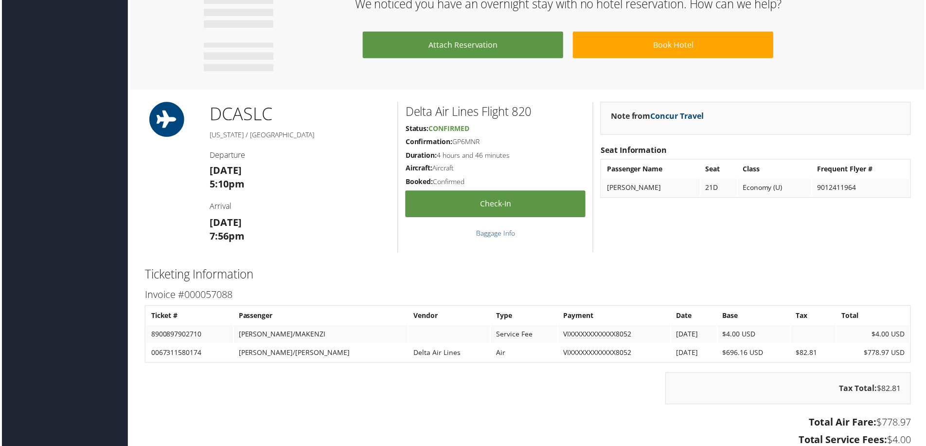
scroll to position [745, 0]
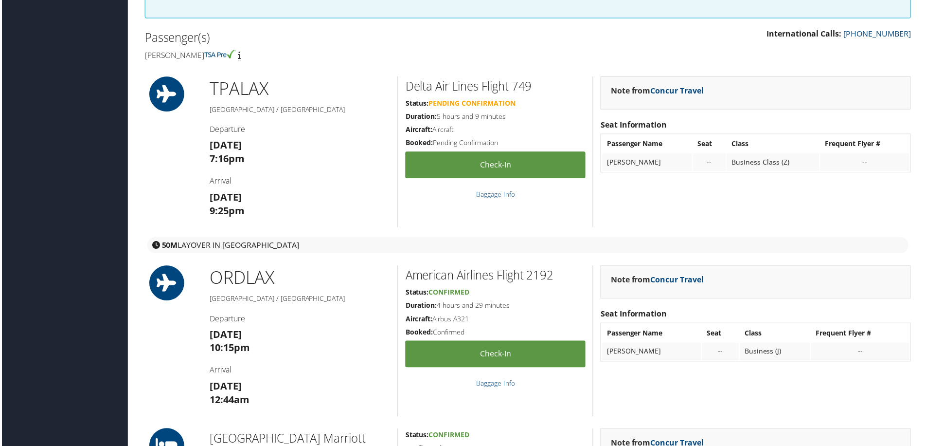
scroll to position [243, 0]
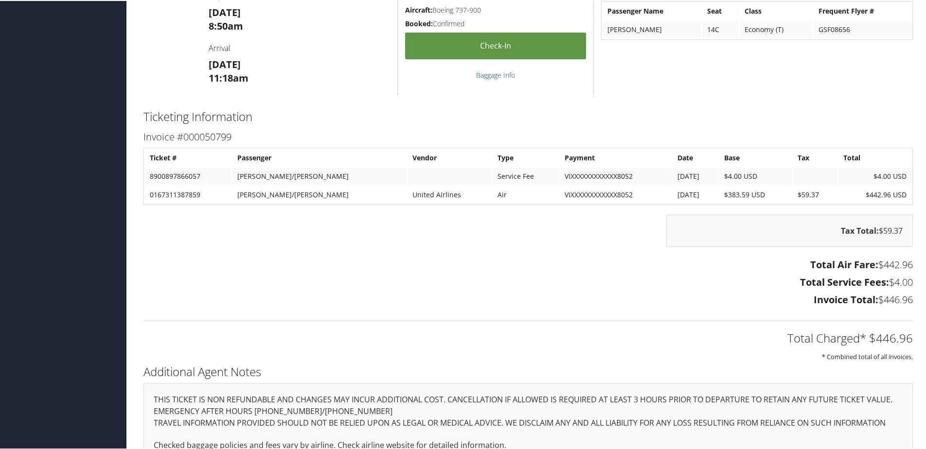
scroll to position [730, 0]
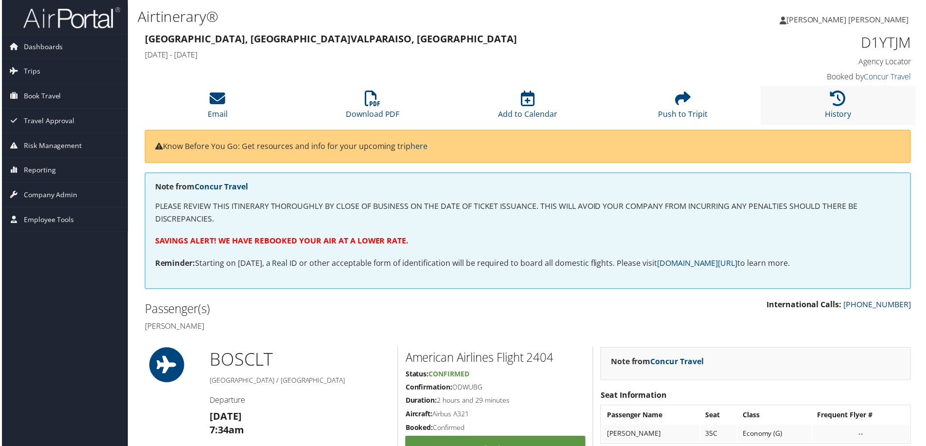
click at [823, 100] on li "History" at bounding box center [840, 105] width 156 height 39
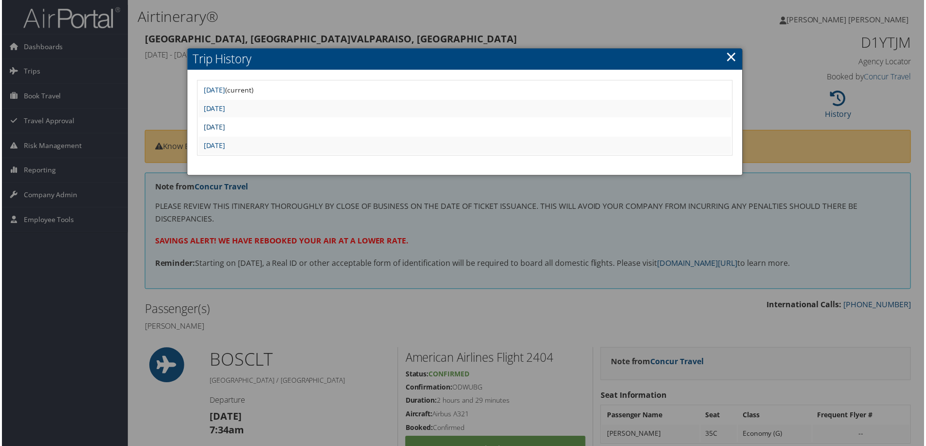
click at [224, 126] on link "[DATE]" at bounding box center [213, 127] width 22 height 9
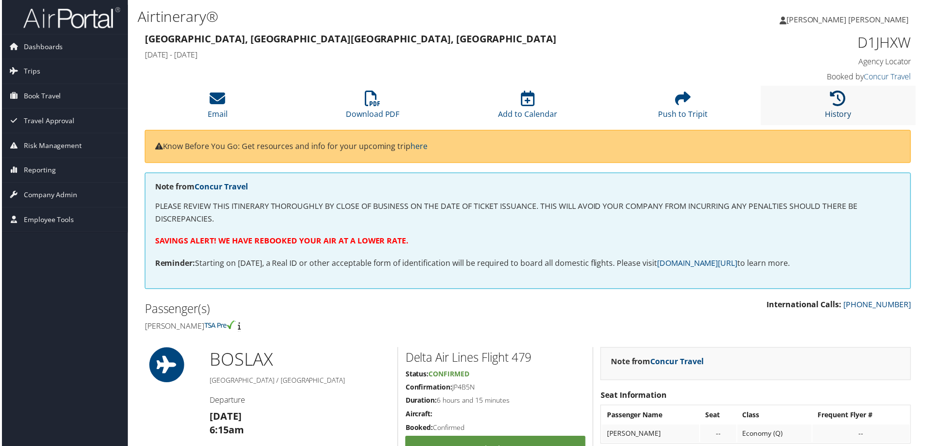
click at [832, 100] on icon at bounding box center [840, 99] width 16 height 16
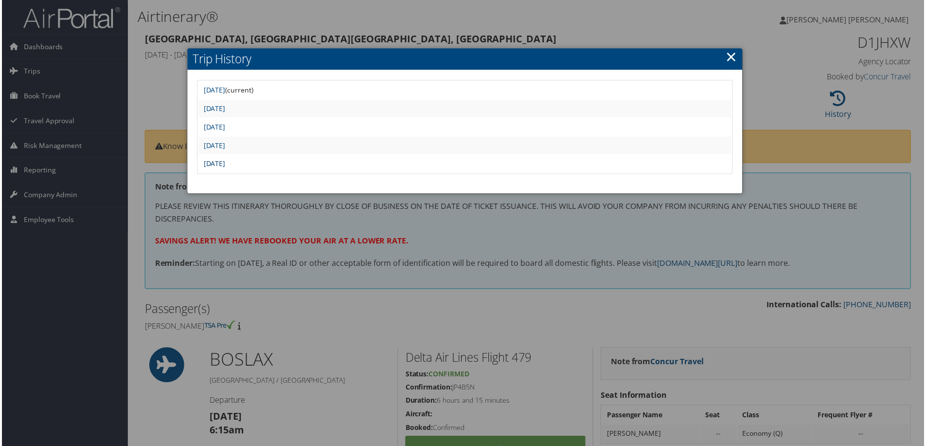
click at [224, 163] on link "Thu Aug 7 08:48:35 MDT 2025" at bounding box center [213, 164] width 22 height 9
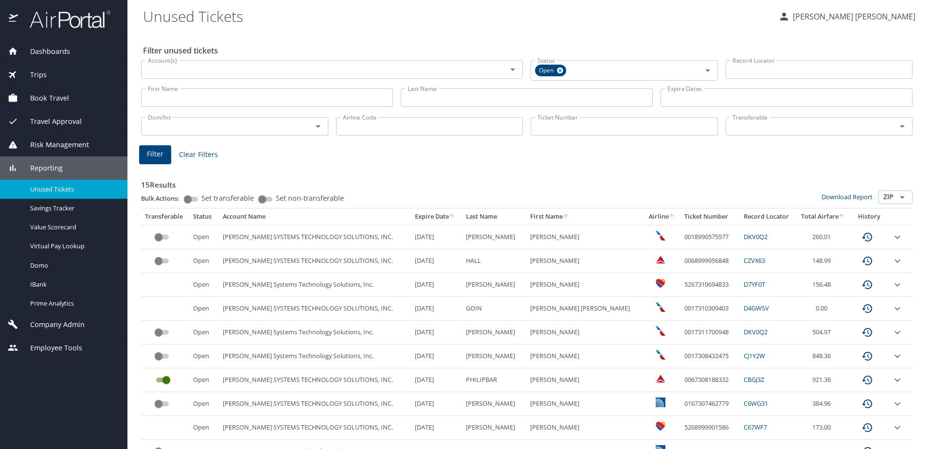
click at [563, 215] on icon "sort" at bounding box center [565, 216] width 5 height 5
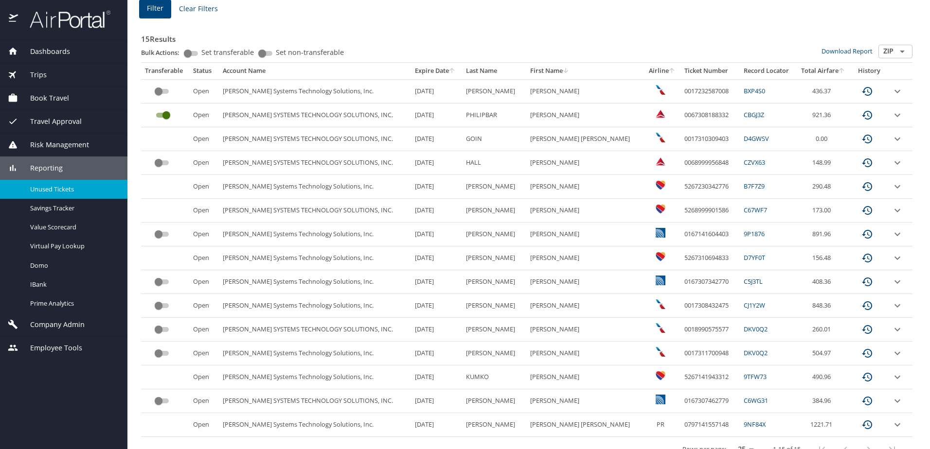
scroll to position [163, 0]
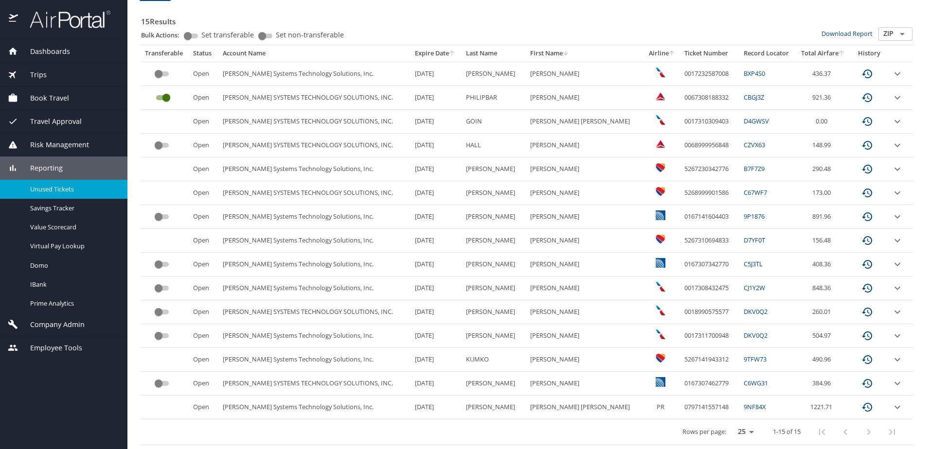
click at [744, 433] on select "25 50 100" at bounding box center [743, 432] width 27 height 15
select select "100"
click at [730, 425] on select "25 50 100" at bounding box center [743, 432] width 27 height 15
click at [424, 54] on th "Expire Date" at bounding box center [437, 53] width 52 height 17
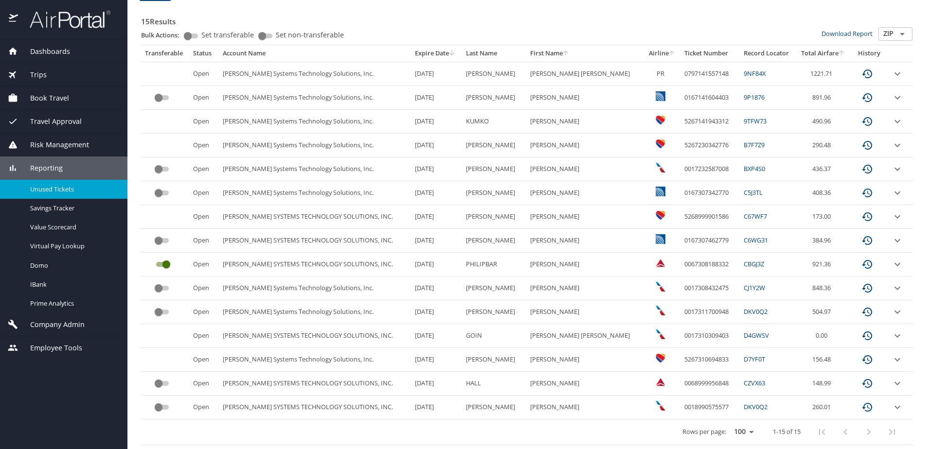
click at [562, 53] on icon "sort" at bounding box center [566, 53] width 8 height 8
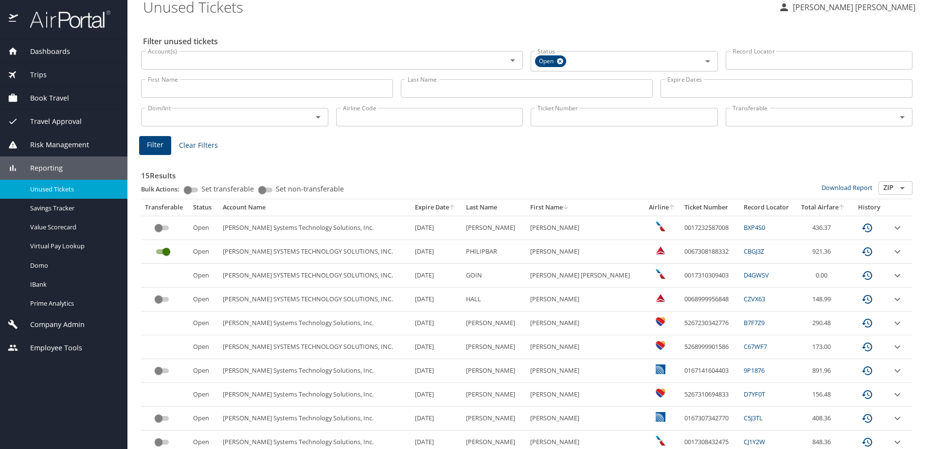
scroll to position [0, 0]
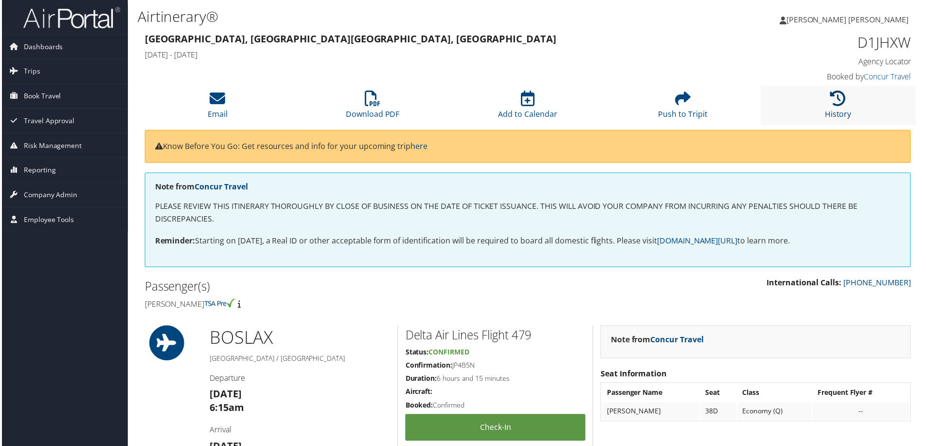
click at [836, 112] on link "History" at bounding box center [839, 107] width 27 height 23
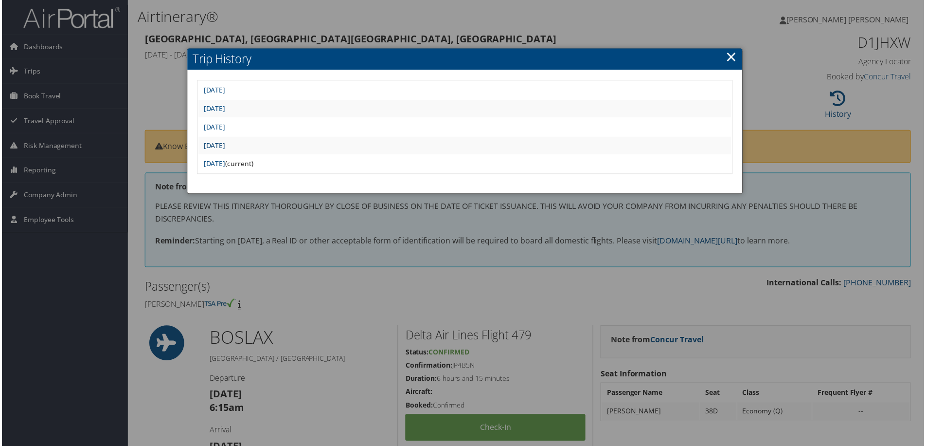
click at [224, 145] on link "[DATE]" at bounding box center [213, 145] width 22 height 9
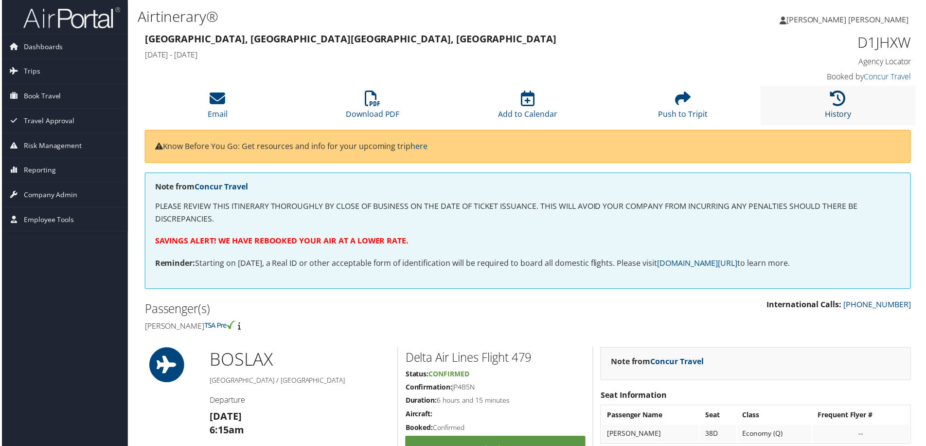
click at [826, 115] on link "History" at bounding box center [839, 107] width 27 height 23
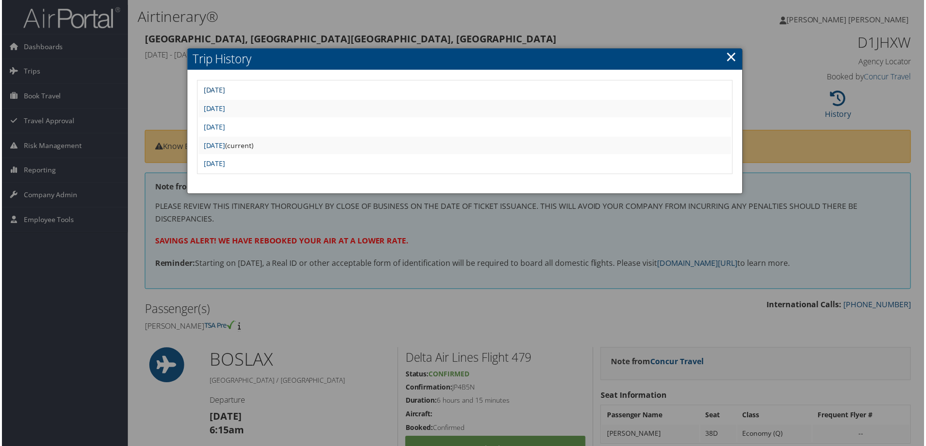
click at [224, 91] on link "[DATE]" at bounding box center [213, 90] width 22 height 9
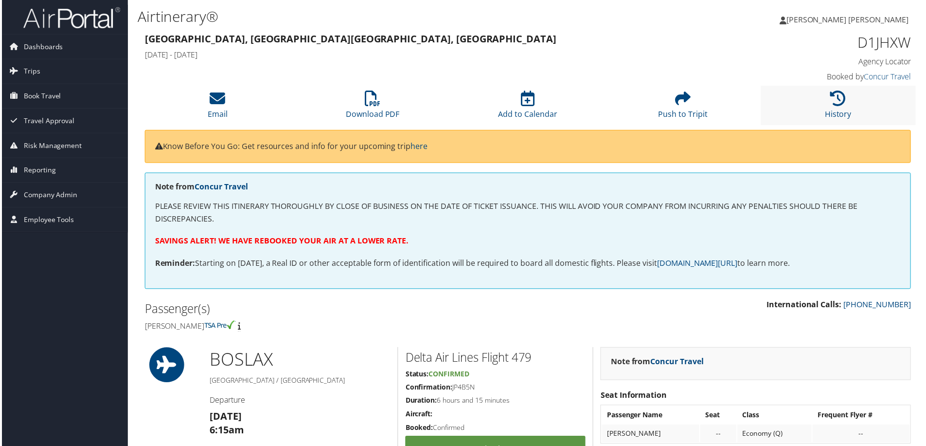
click at [827, 103] on li "History" at bounding box center [840, 105] width 156 height 39
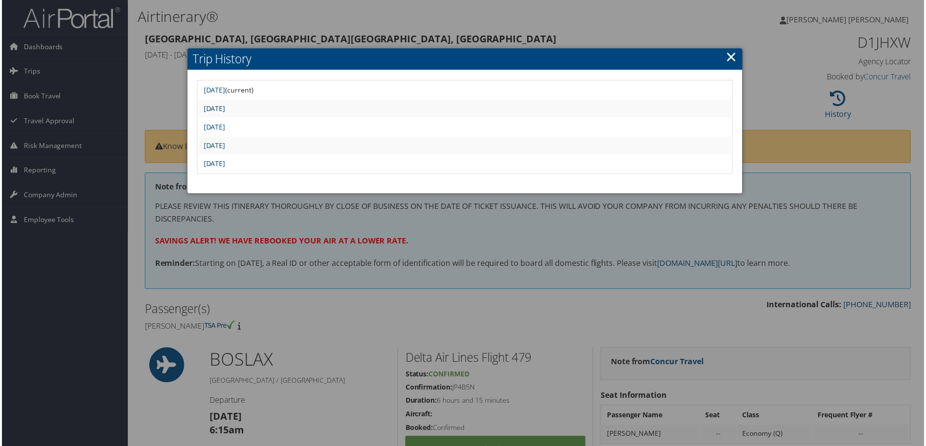
click at [224, 108] on link "[DATE]" at bounding box center [213, 108] width 22 height 9
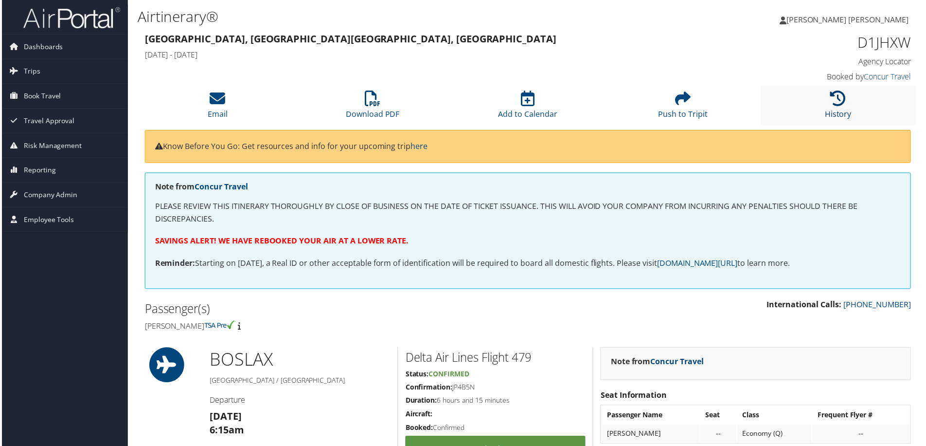
click at [832, 104] on icon at bounding box center [840, 99] width 16 height 16
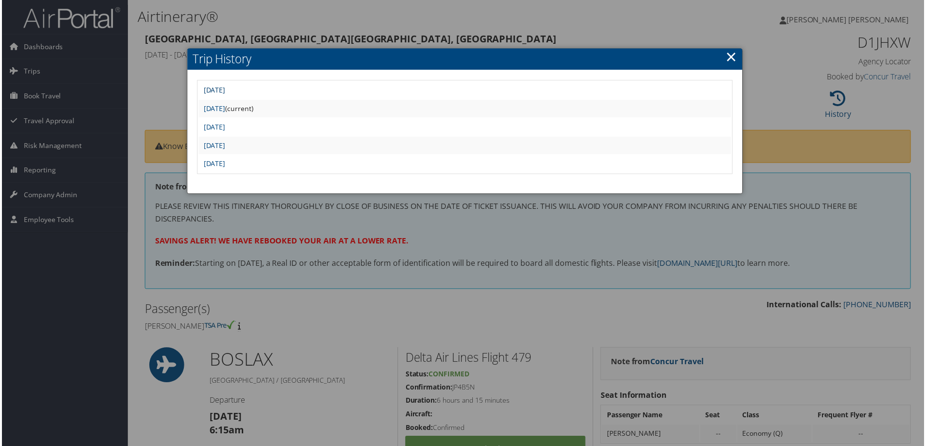
click at [224, 87] on link "Wed Aug 20 11:23:56 MDT 2025" at bounding box center [213, 90] width 22 height 9
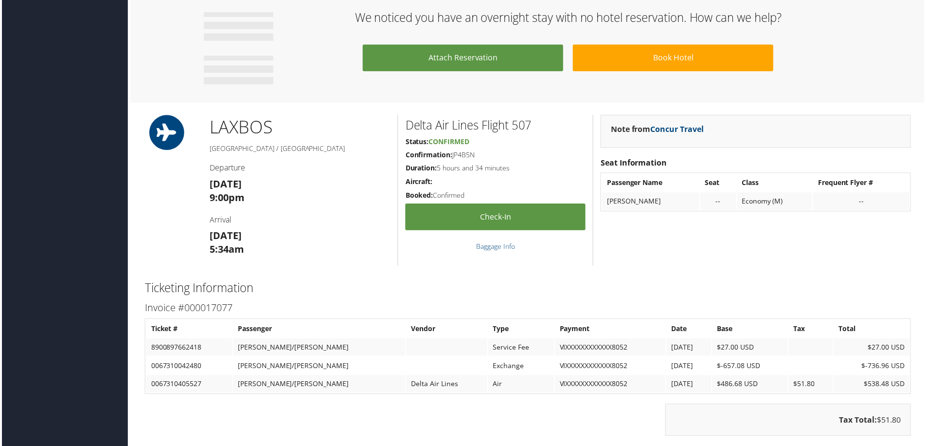
scroll to position [754, 0]
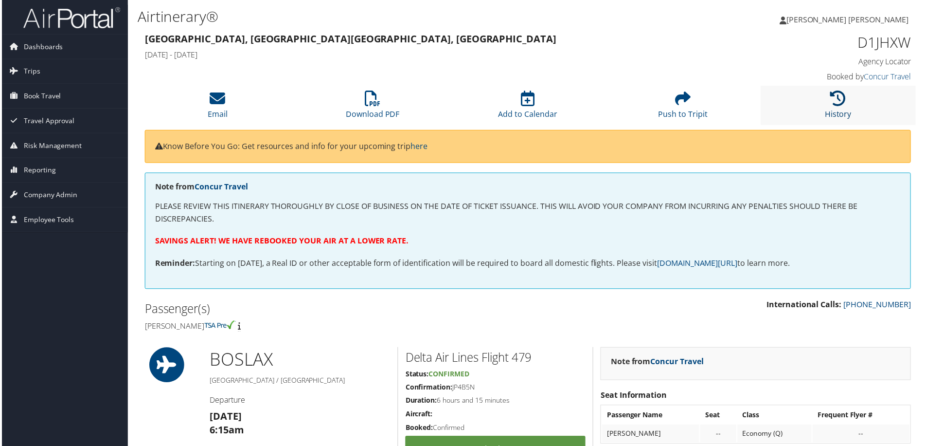
click at [834, 94] on icon at bounding box center [840, 99] width 16 height 16
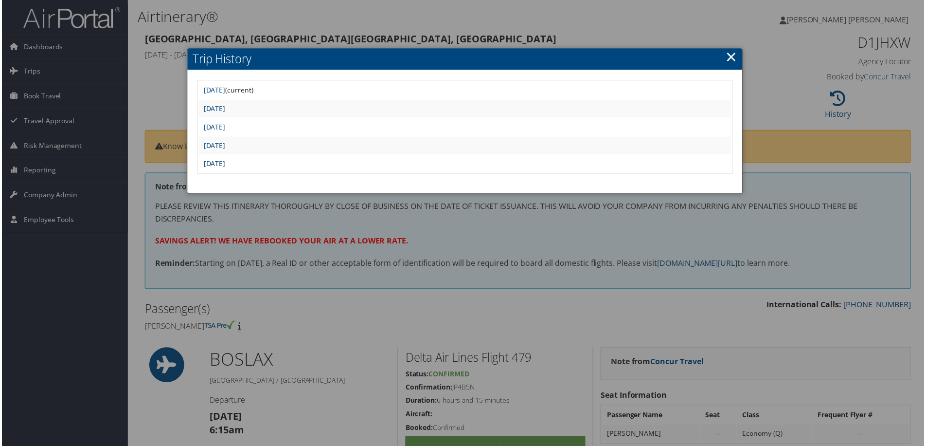
click at [224, 162] on link "Thu Aug 7 08:48:35 MDT 2025" at bounding box center [213, 164] width 22 height 9
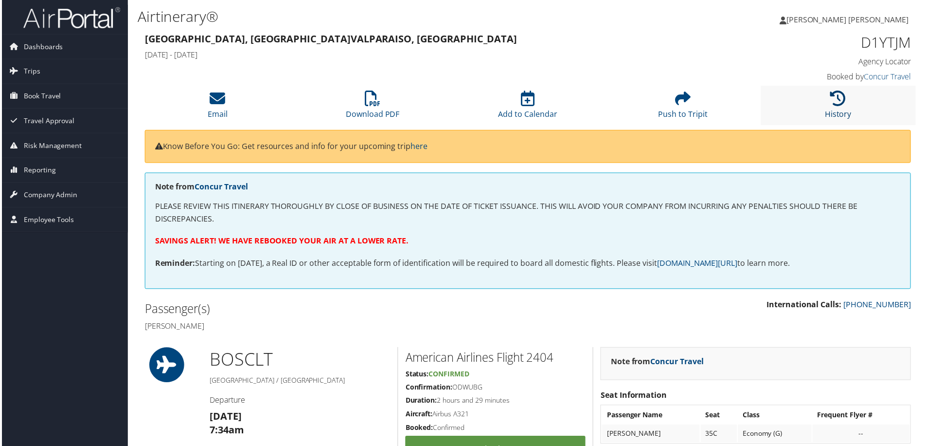
click at [832, 99] on icon at bounding box center [840, 99] width 16 height 16
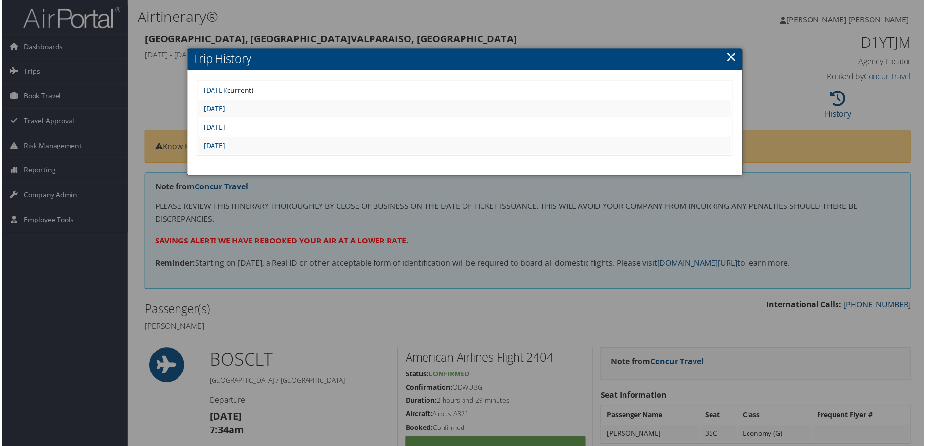
click at [216, 124] on link "Sat Aug 9 21:16:01 MDT 2025" at bounding box center [213, 127] width 22 height 9
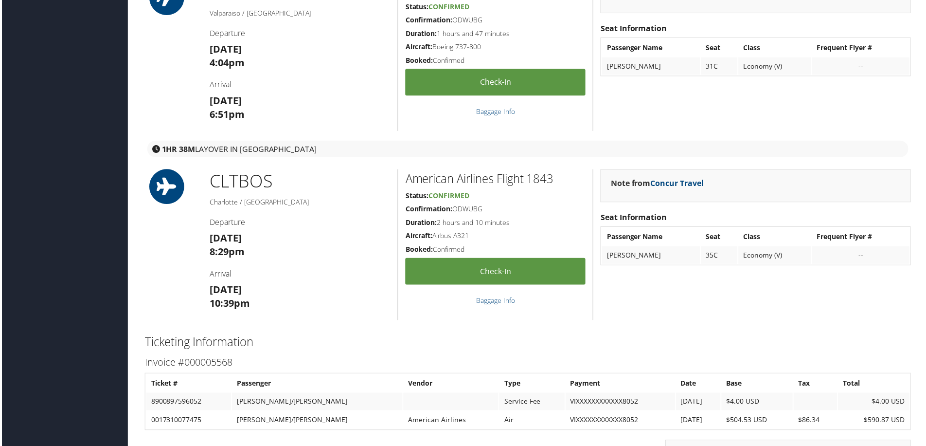
scroll to position [833, 0]
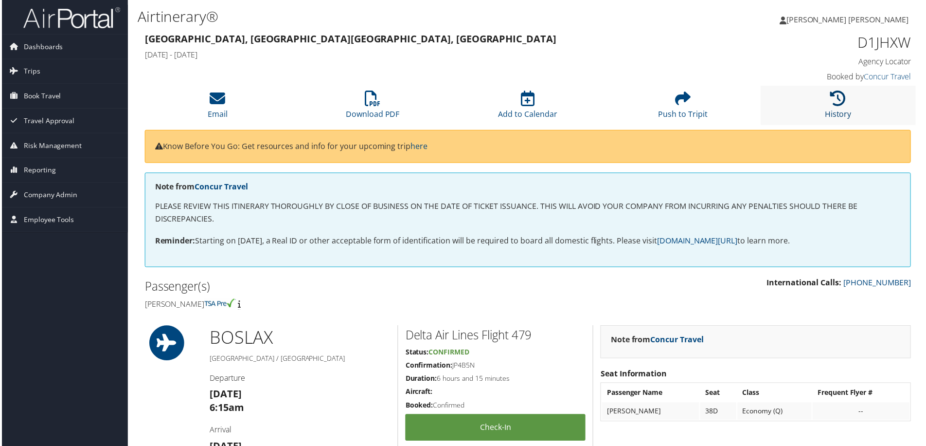
click at [841, 105] on icon at bounding box center [840, 99] width 16 height 16
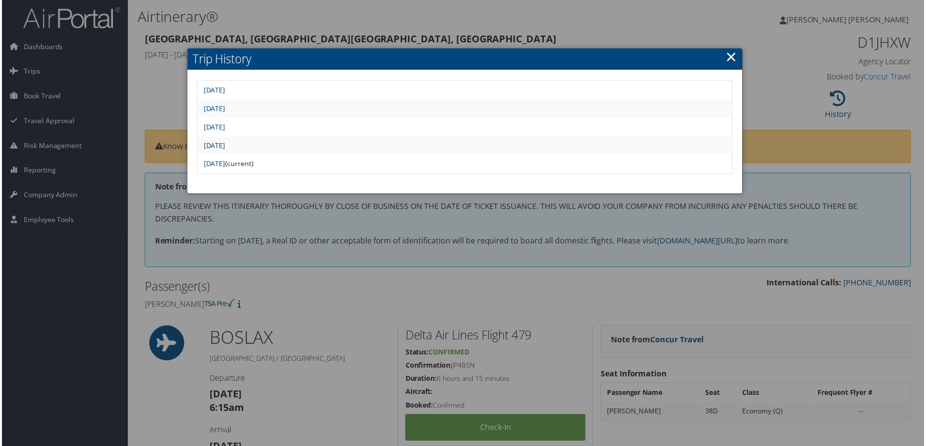
click at [224, 146] on link "[DATE]" at bounding box center [213, 145] width 22 height 9
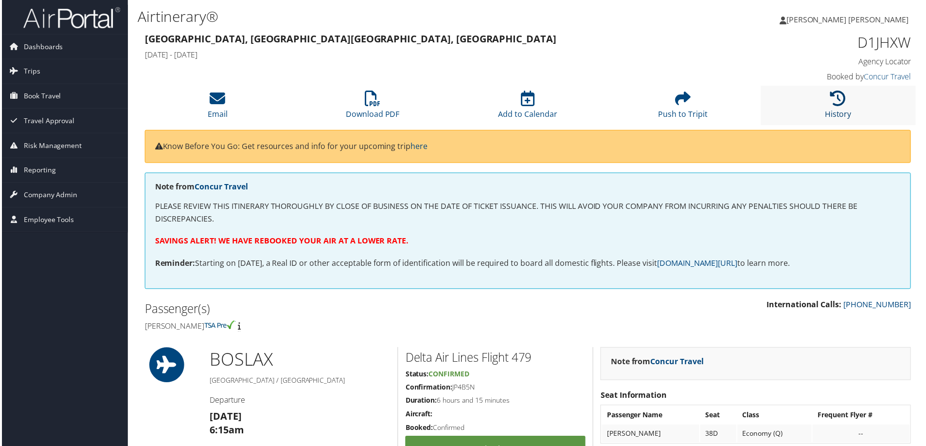
click at [839, 95] on icon at bounding box center [840, 99] width 16 height 16
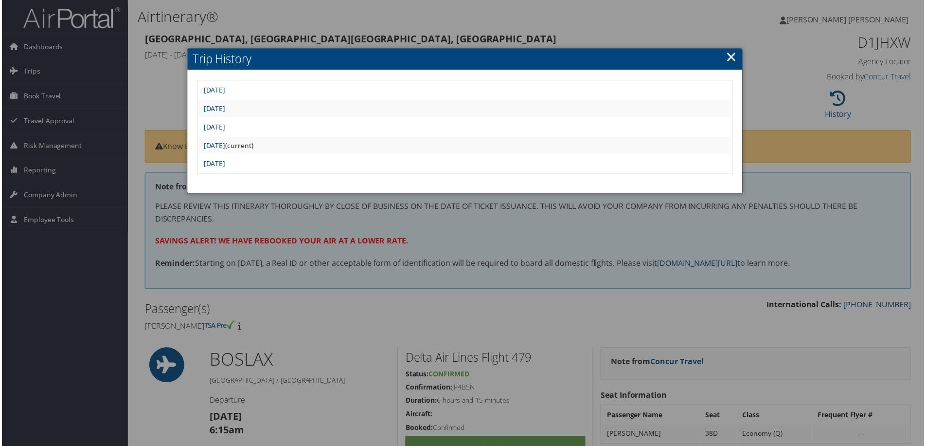
click at [224, 127] on link "Fri Aug 8 06:16:50 MDT 2025" at bounding box center [213, 127] width 22 height 9
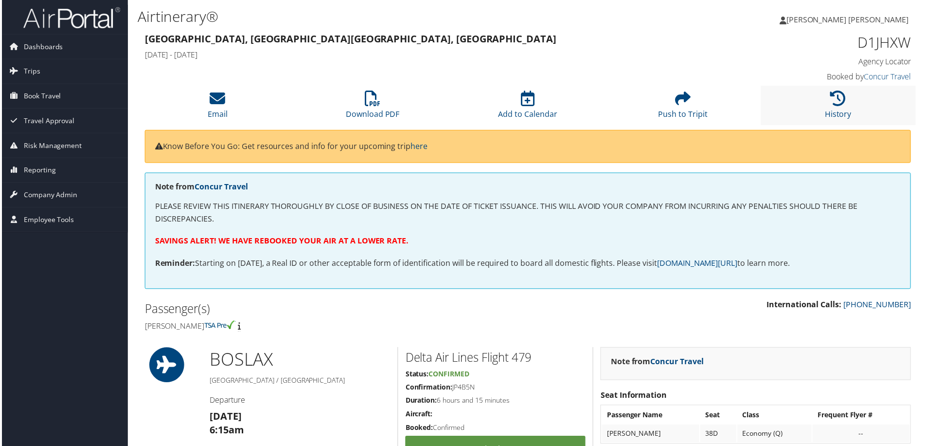
click at [852, 107] on li "History" at bounding box center [840, 105] width 156 height 39
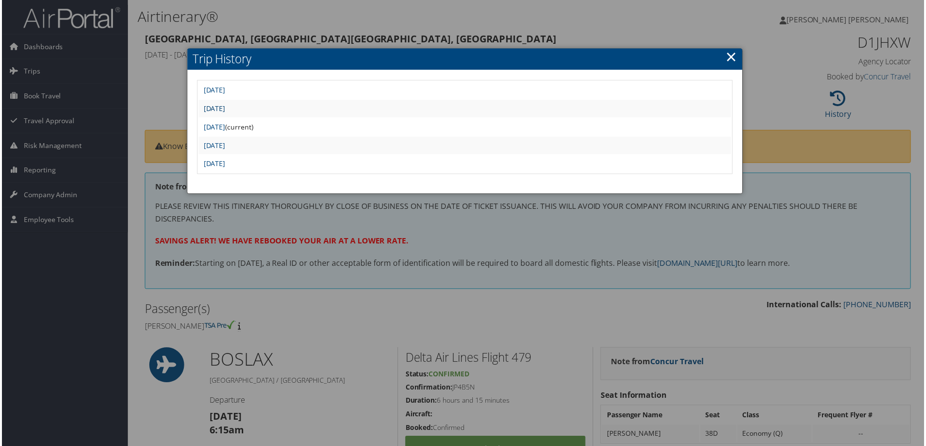
click at [224, 106] on link "[DATE]" at bounding box center [213, 108] width 22 height 9
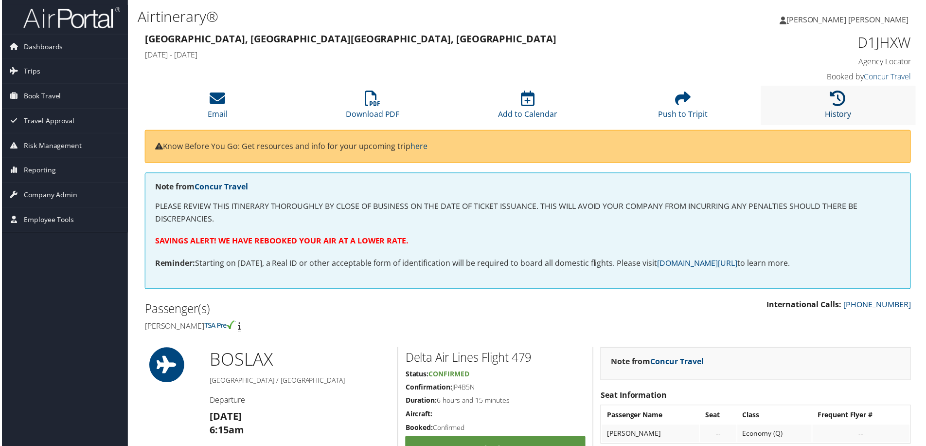
click at [833, 100] on icon at bounding box center [840, 99] width 16 height 16
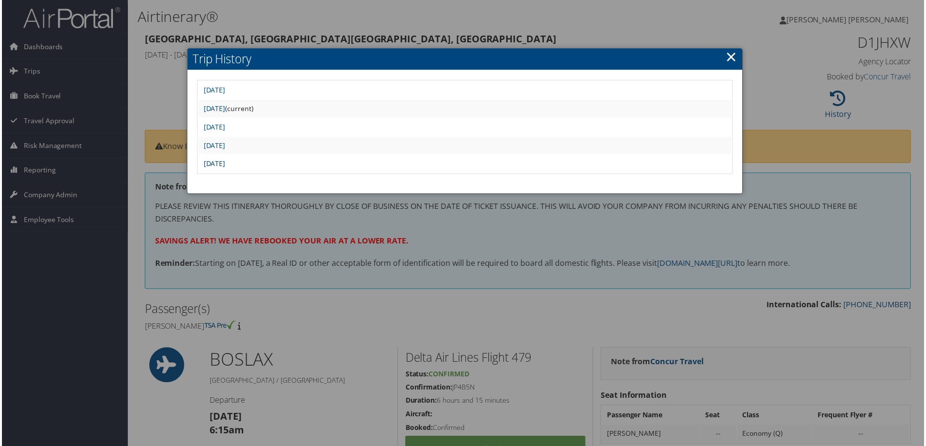
click at [224, 161] on link "[DATE]" at bounding box center [213, 164] width 22 height 9
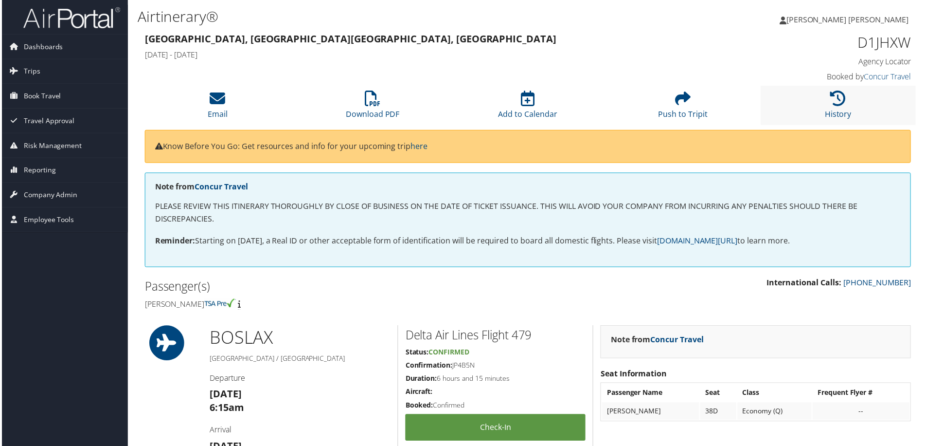
click at [822, 95] on li "History" at bounding box center [840, 105] width 156 height 39
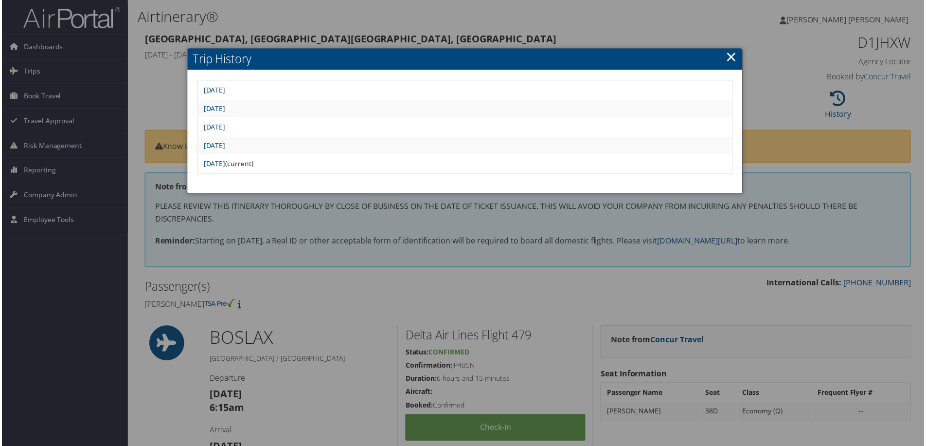
click at [224, 94] on link "Wed Aug 20 11:23:56 MDT 2025" at bounding box center [213, 90] width 22 height 9
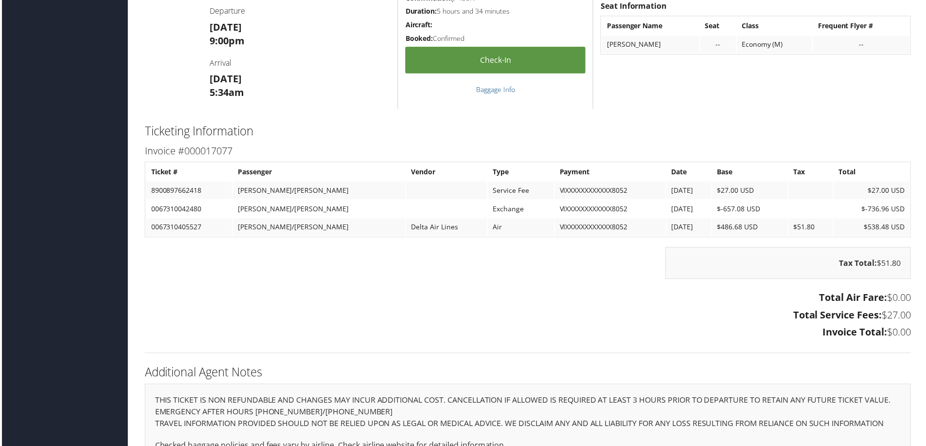
scroll to position [754, 0]
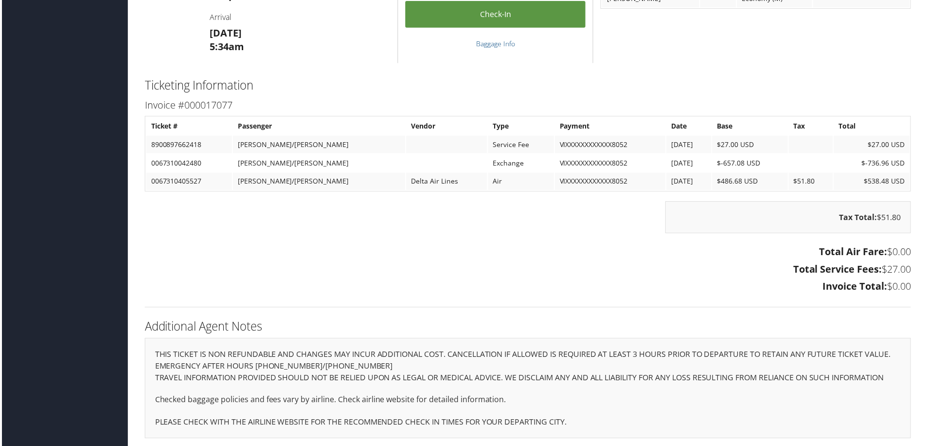
click at [188, 178] on td "0067310405527" at bounding box center [188, 182] width 86 height 18
copy td "0067310405527"
